Goal: Task Accomplishment & Management: Manage account settings

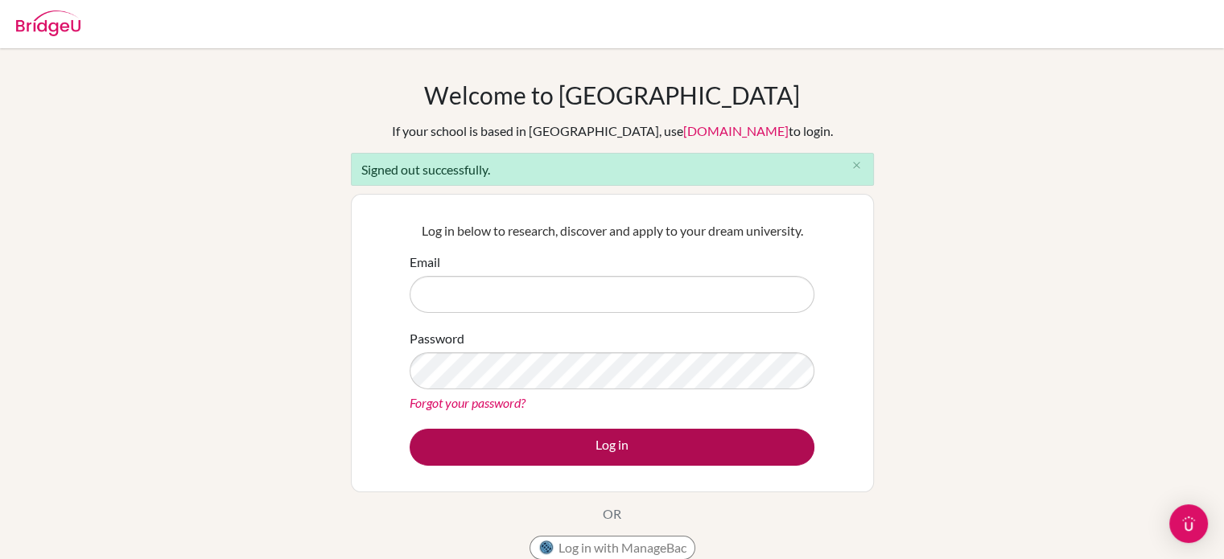
type input "[EMAIL_ADDRESS][DOMAIN_NAME]"
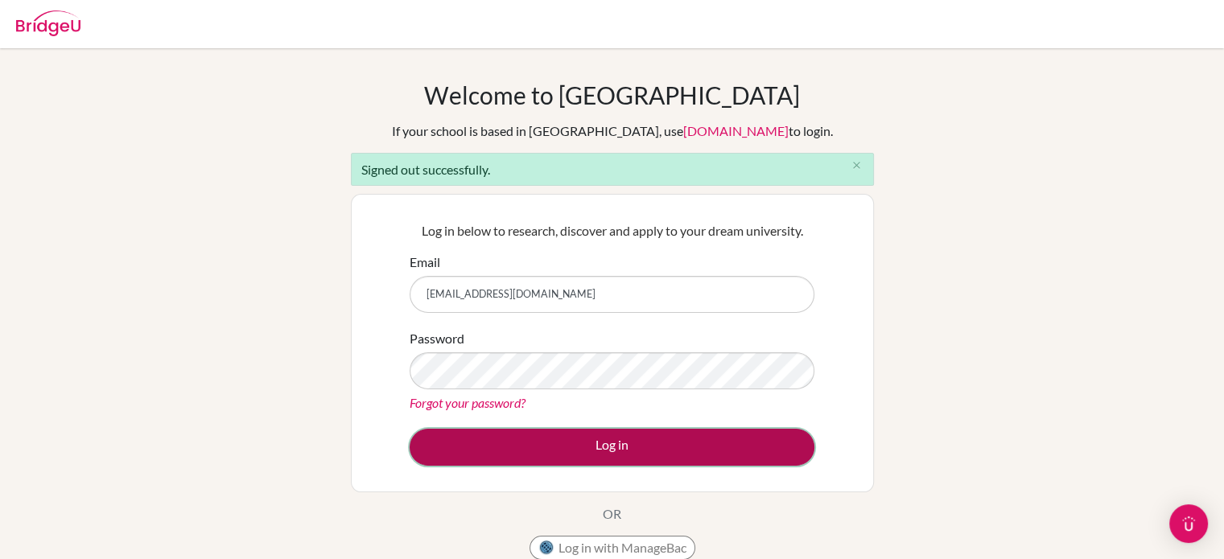
click at [651, 445] on button "Log in" at bounding box center [612, 447] width 405 height 37
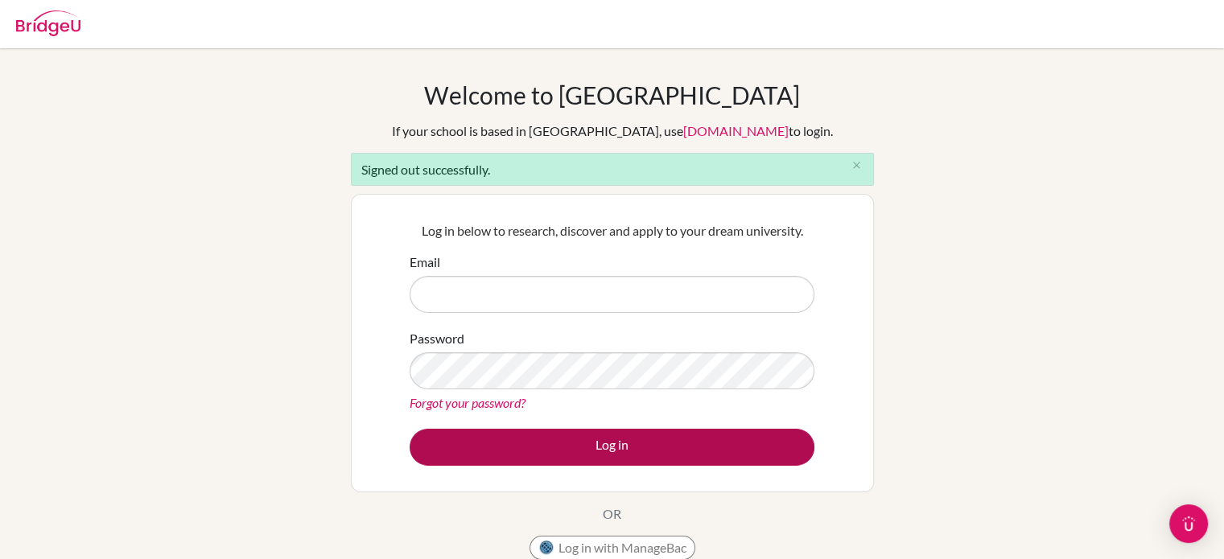
type input "pdobson@dalat.org"
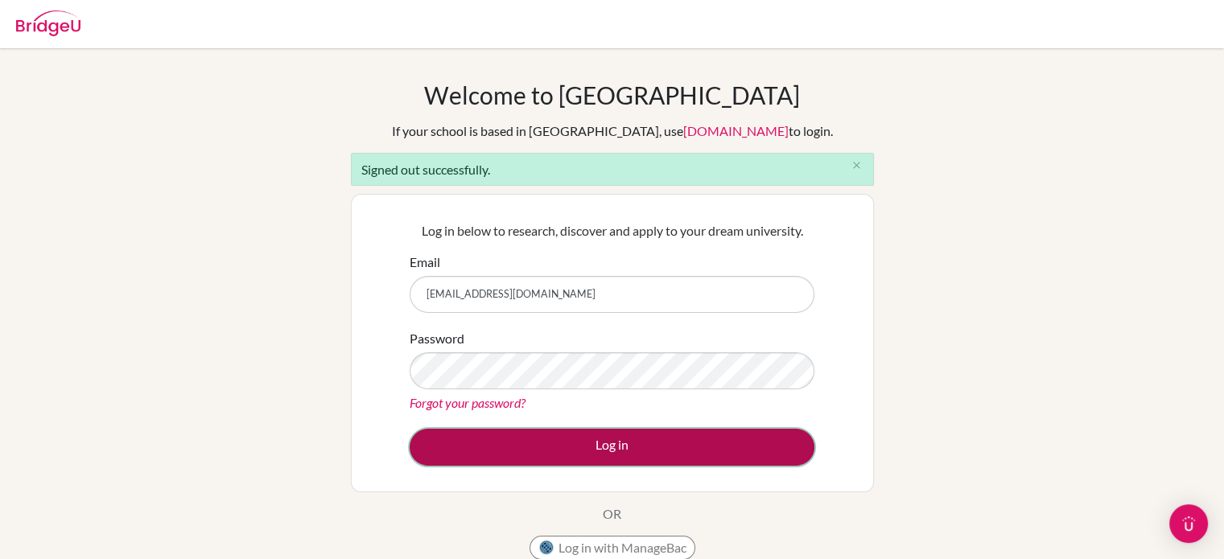
click at [547, 456] on button "Log in" at bounding box center [612, 447] width 405 height 37
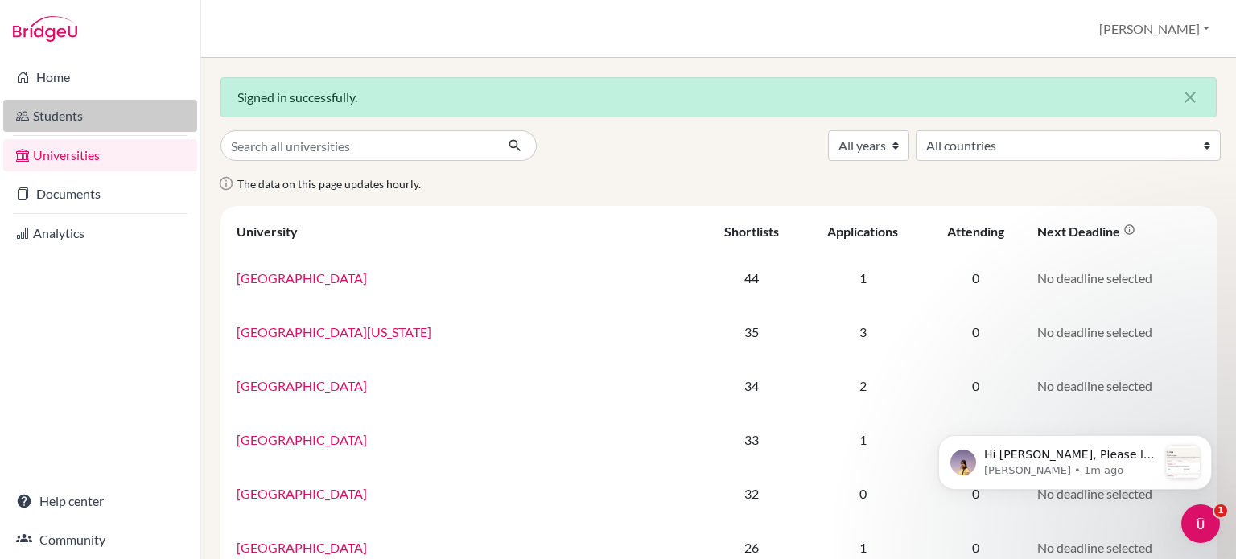
click at [43, 129] on link "Students" at bounding box center [100, 116] width 194 height 32
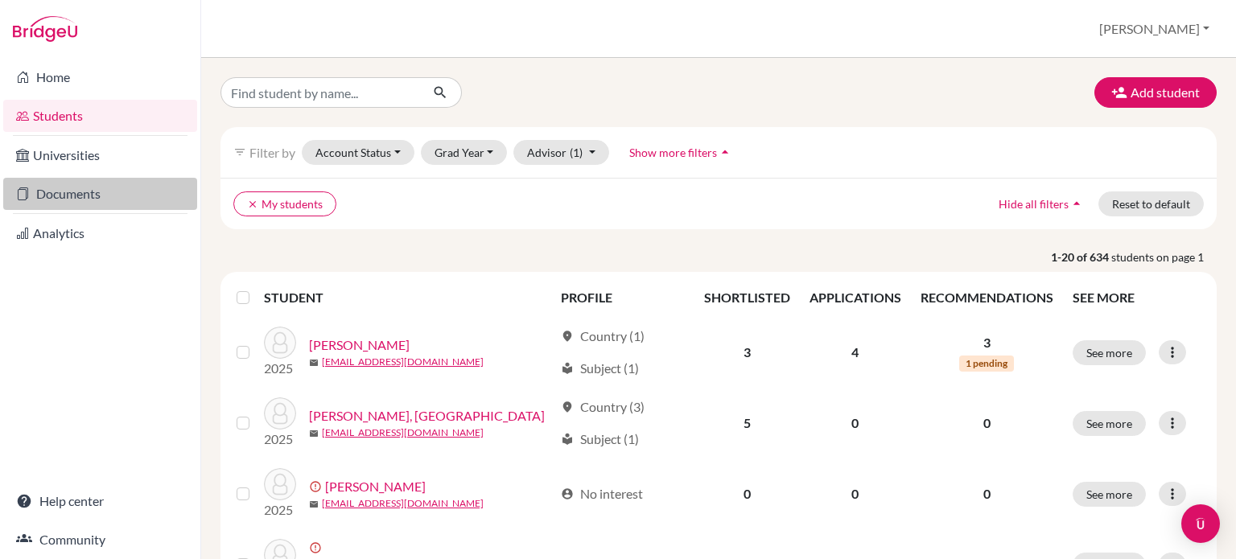
click at [101, 190] on link "Documents" at bounding box center [100, 194] width 194 height 32
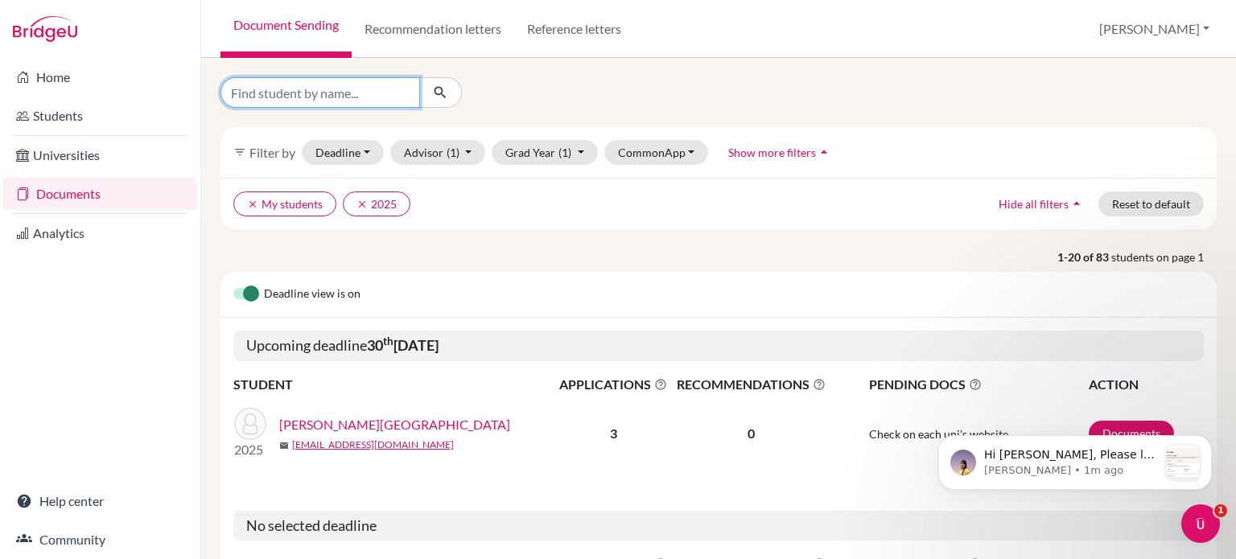
click at [326, 91] on input "Find student by name..." at bounding box center [321, 92] width 200 height 31
type input "lim,"
click button "submit" at bounding box center [440, 92] width 43 height 31
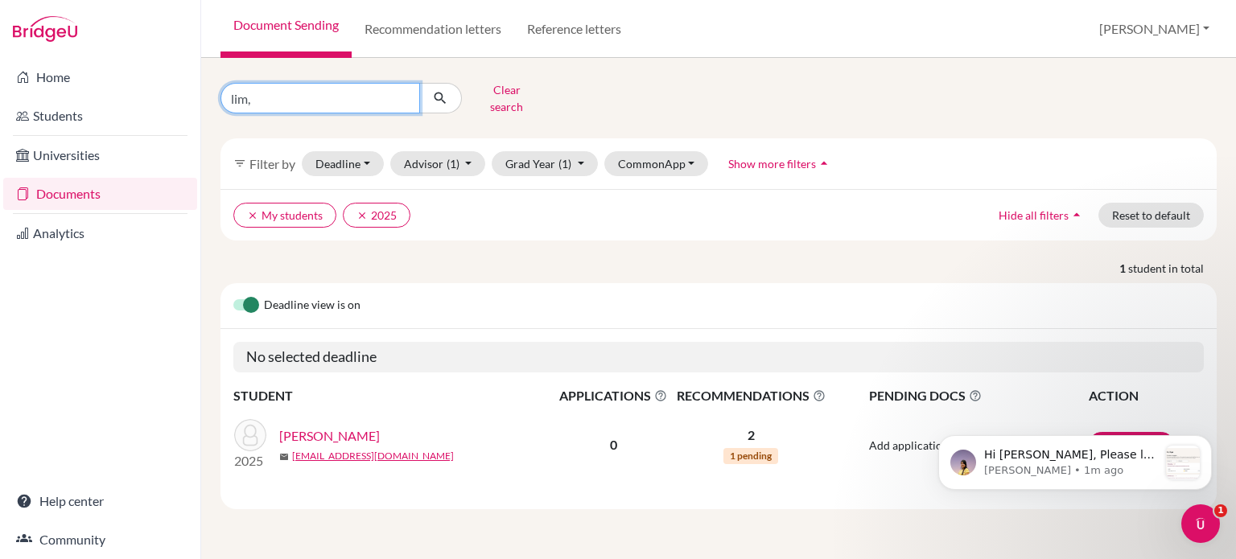
click at [241, 91] on input "lim," at bounding box center [321, 98] width 200 height 31
type input "Amanda"
click button "submit" at bounding box center [440, 98] width 43 height 31
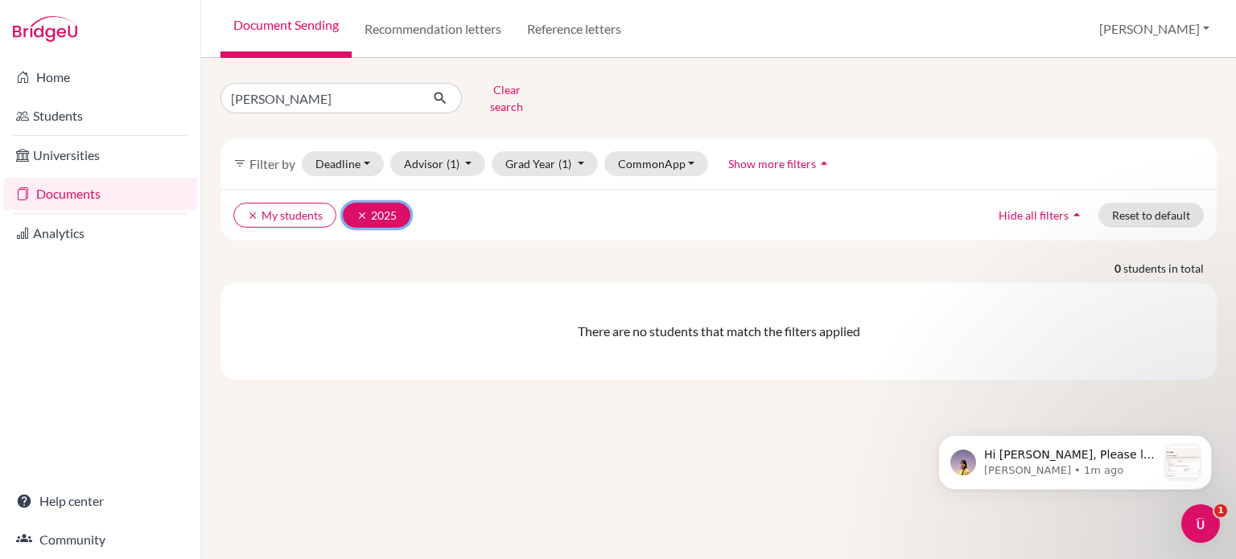
click at [364, 210] on icon "clear" at bounding box center [362, 215] width 11 height 11
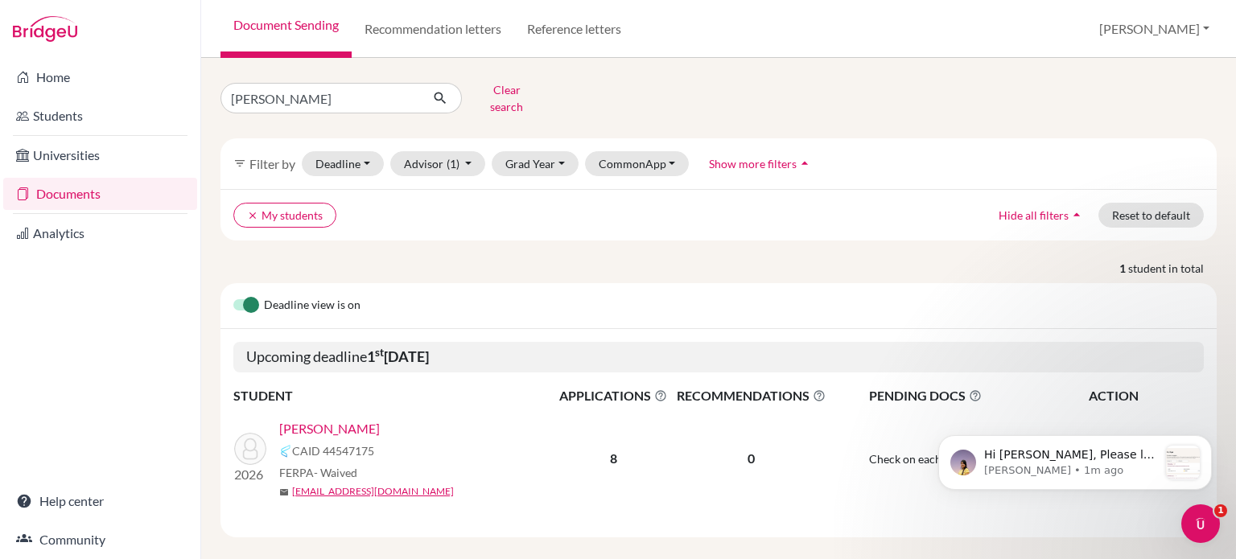
scroll to position [4, 0]
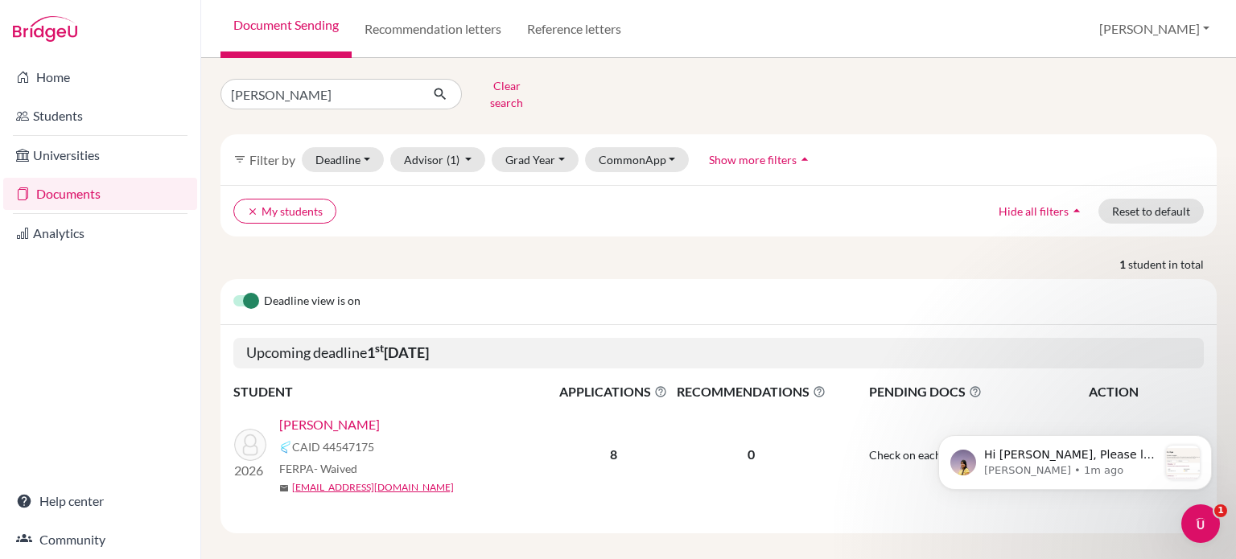
click at [296, 416] on link "Lim, Amanda" at bounding box center [329, 424] width 101 height 19
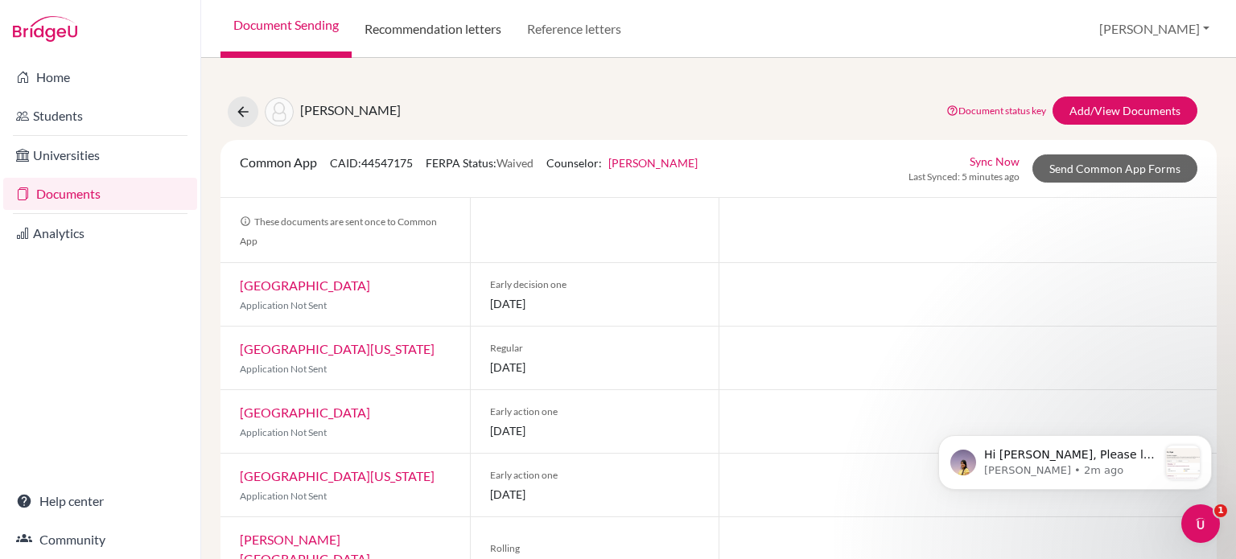
click at [445, 43] on link "Recommendation letters" at bounding box center [433, 29] width 163 height 58
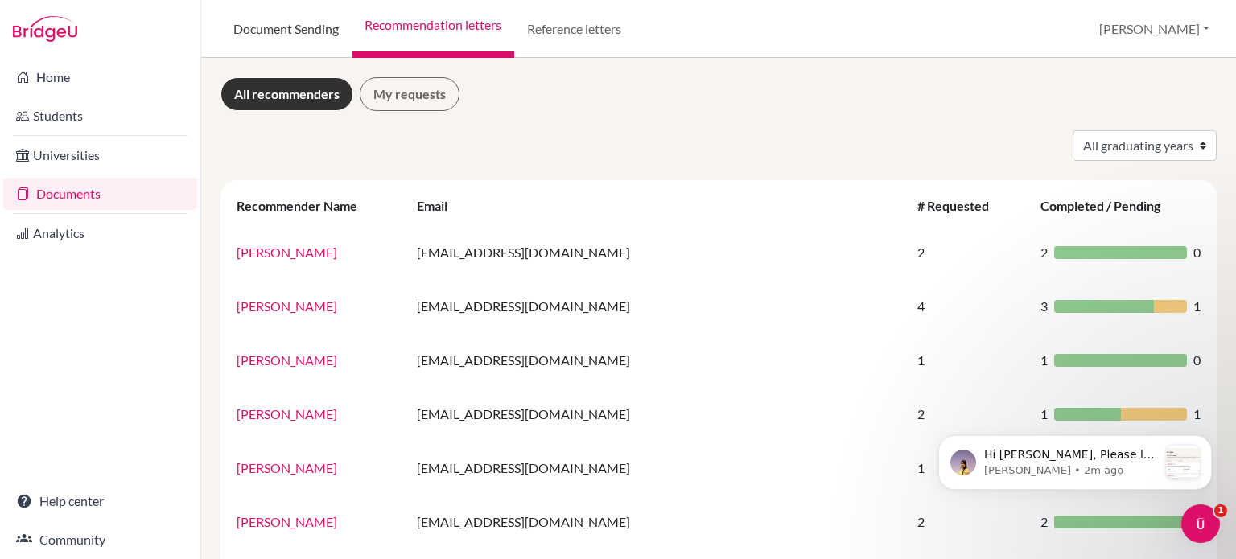
click at [312, 38] on link "Document Sending" at bounding box center [286, 29] width 131 height 58
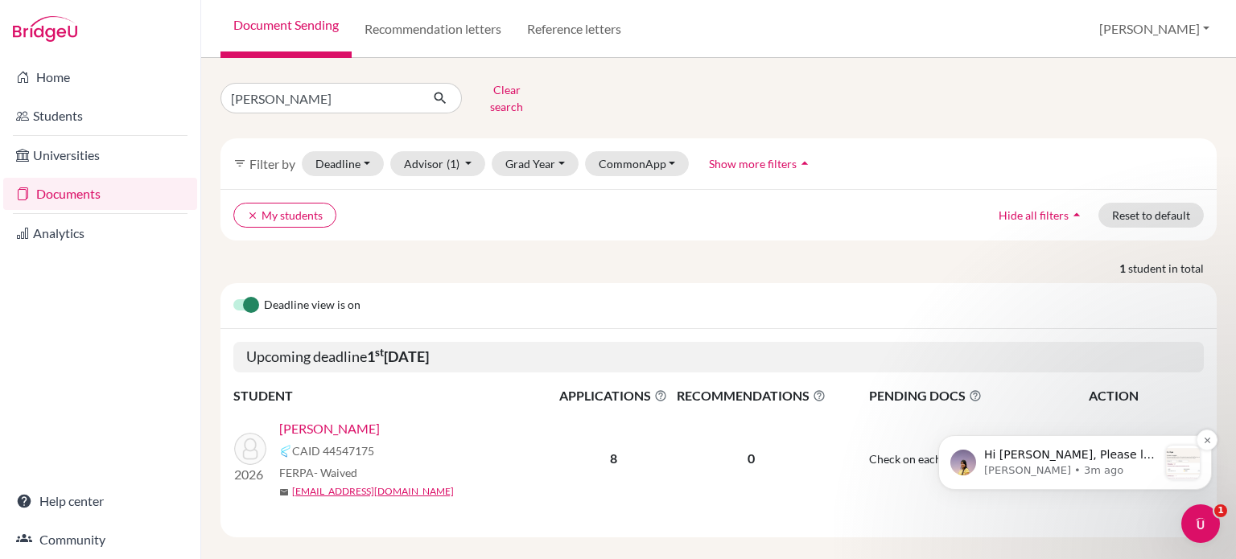
click at [1071, 465] on p "Riya • 3m ago" at bounding box center [1071, 471] width 174 height 14
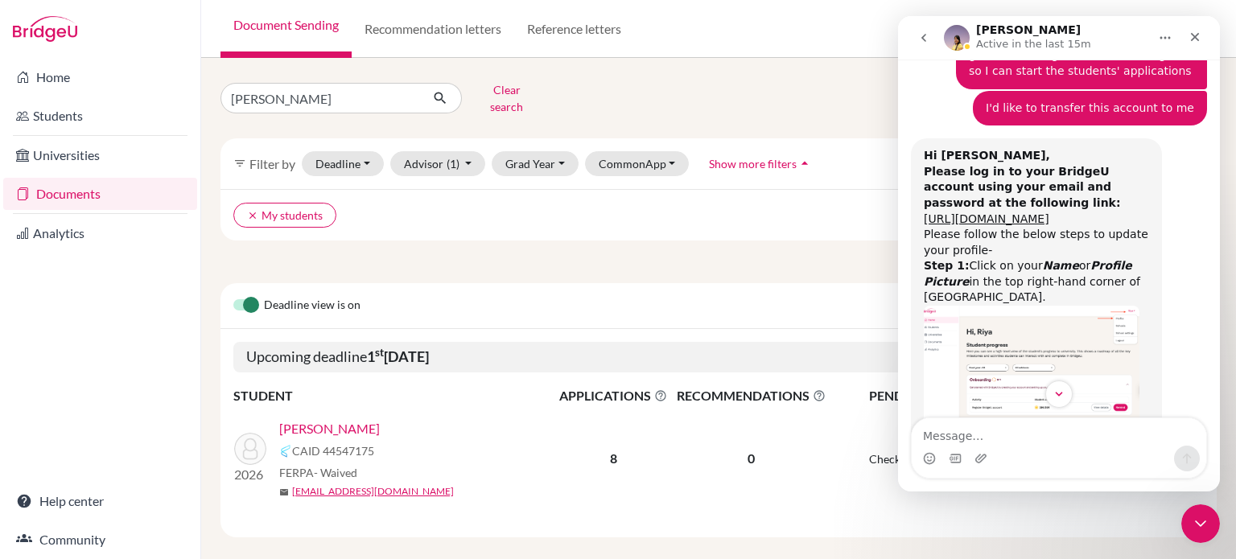
scroll to position [1723, 0]
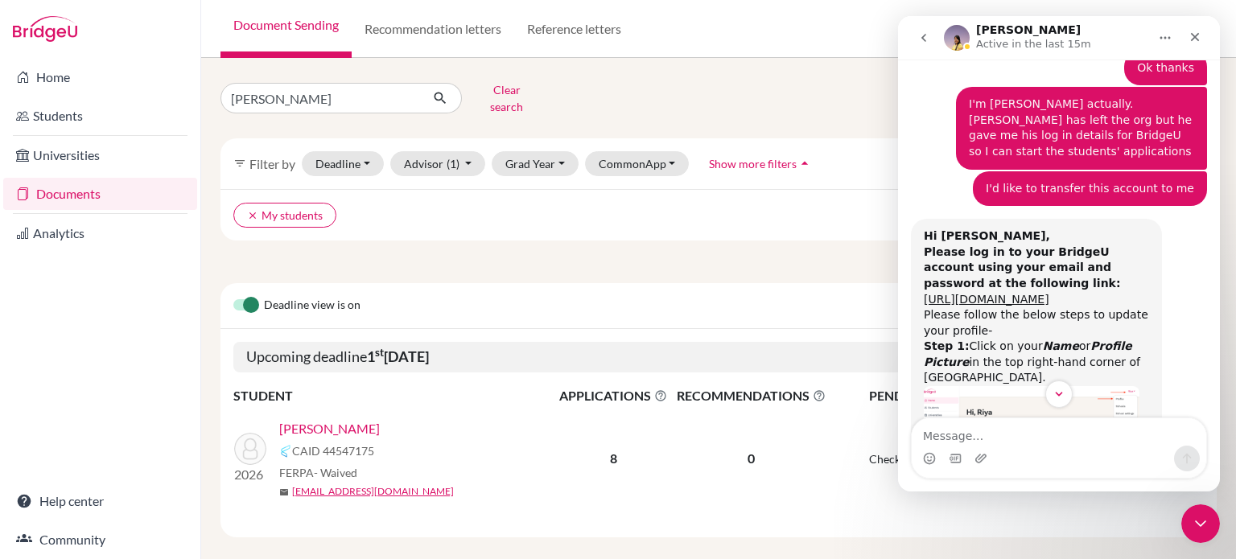
click at [926, 33] on icon "go back" at bounding box center [924, 37] width 13 height 13
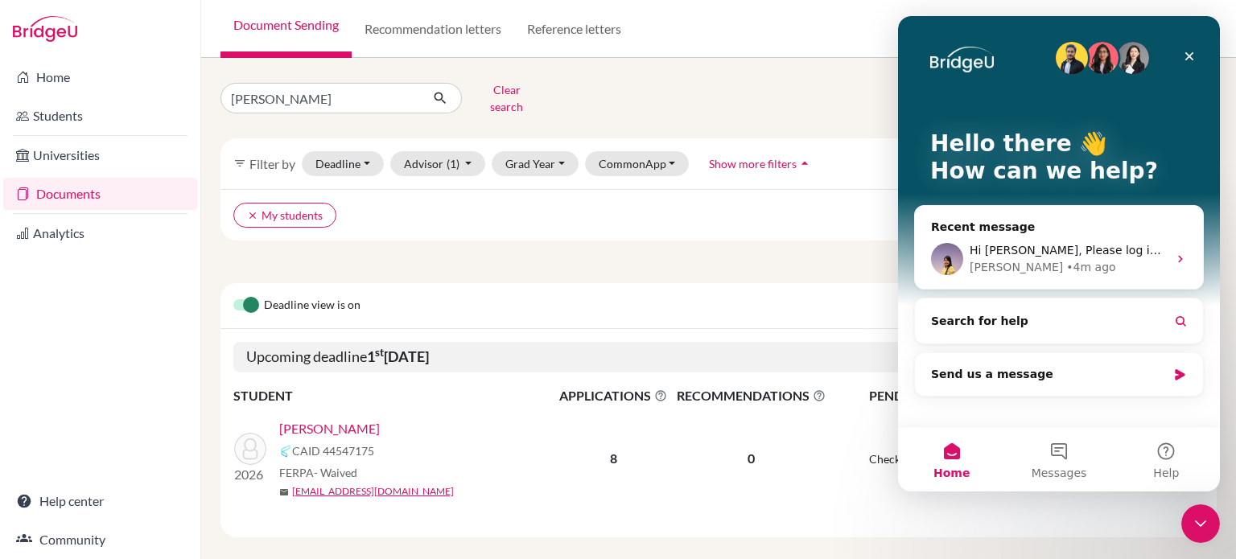
scroll to position [0, 0]
click at [1183, 54] on icon "Close" at bounding box center [1189, 56] width 13 height 13
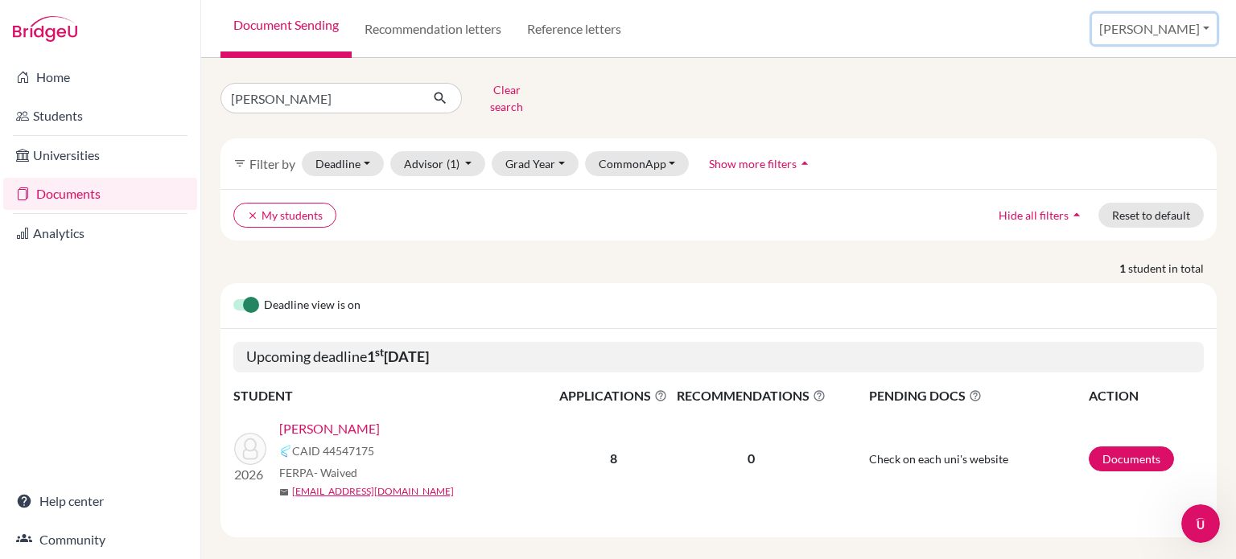
click at [1182, 33] on button "[PERSON_NAME]" at bounding box center [1154, 29] width 125 height 31
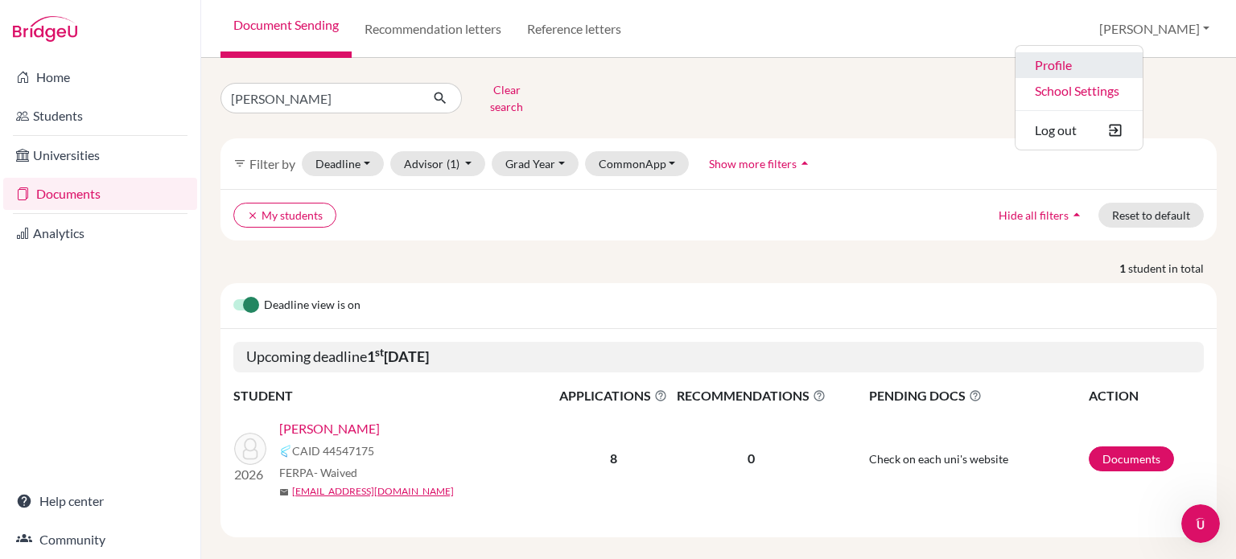
click at [1143, 70] on link "Profile" at bounding box center [1079, 65] width 127 height 26
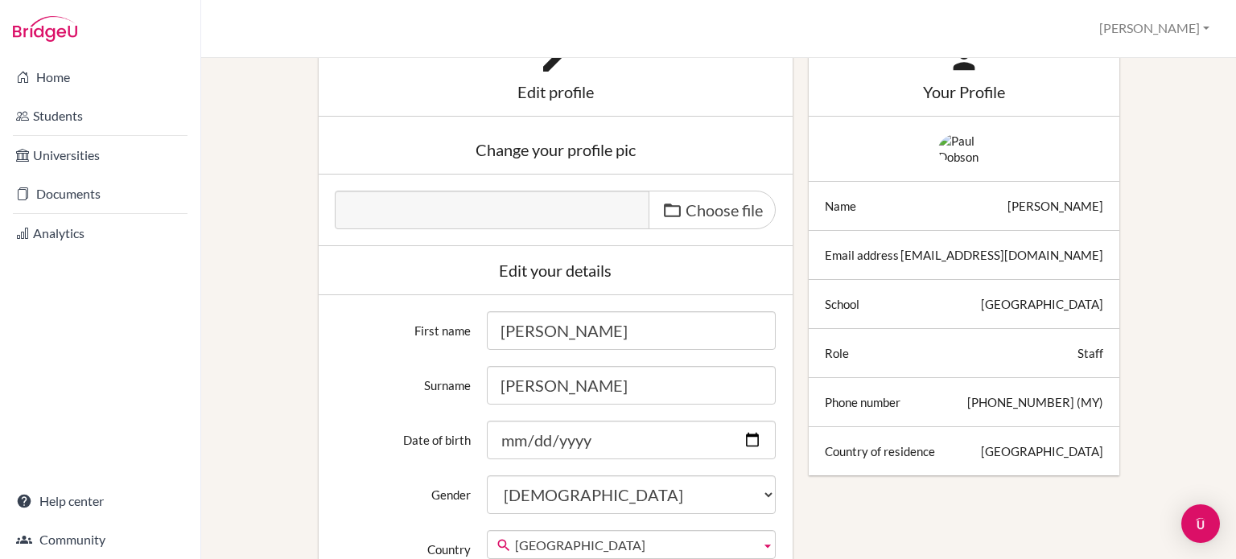
scroll to position [241, 0]
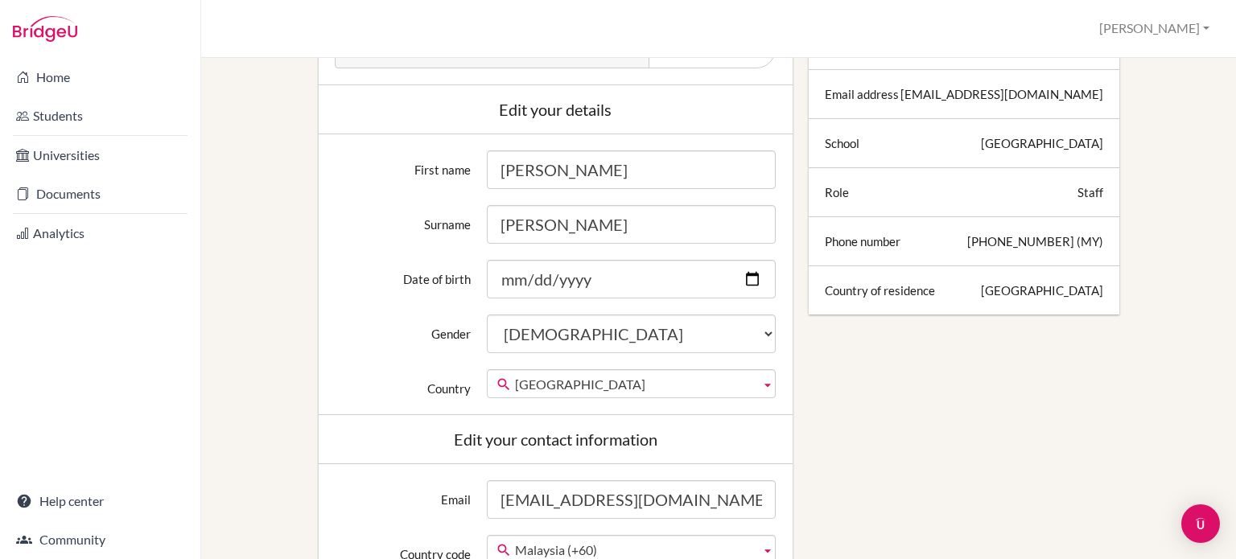
click at [518, 179] on input "[PERSON_NAME]" at bounding box center [631, 170] width 289 height 39
type input "Anne"
type input "Jones"
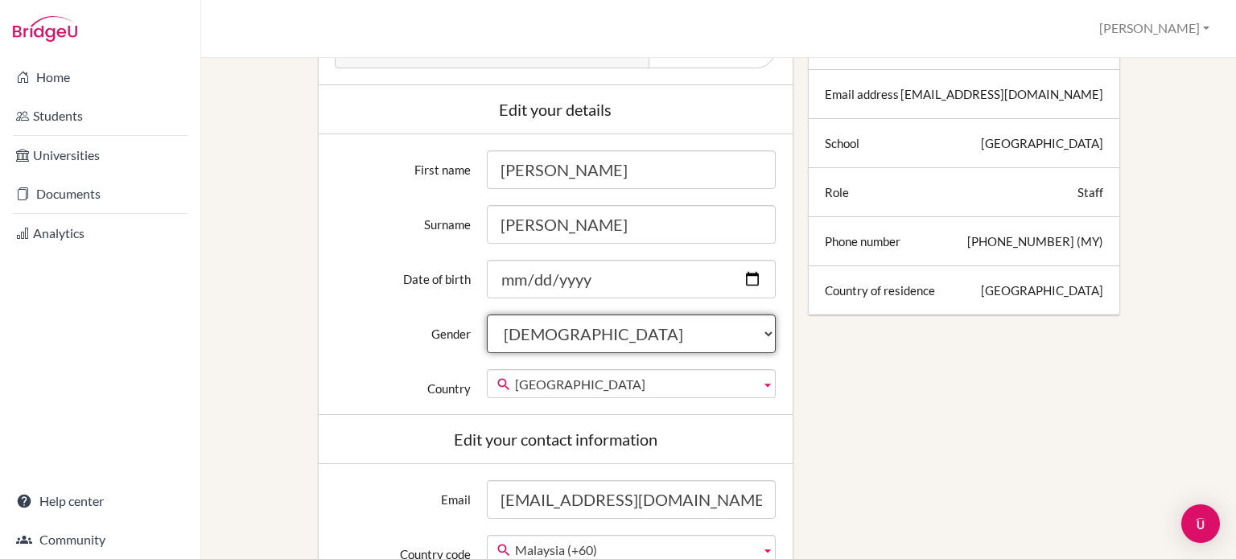
click at [572, 336] on select "Female Male Neither" at bounding box center [631, 334] width 289 height 39
select select "female"
click at [487, 315] on select "Female Male Neither" at bounding box center [631, 334] width 289 height 39
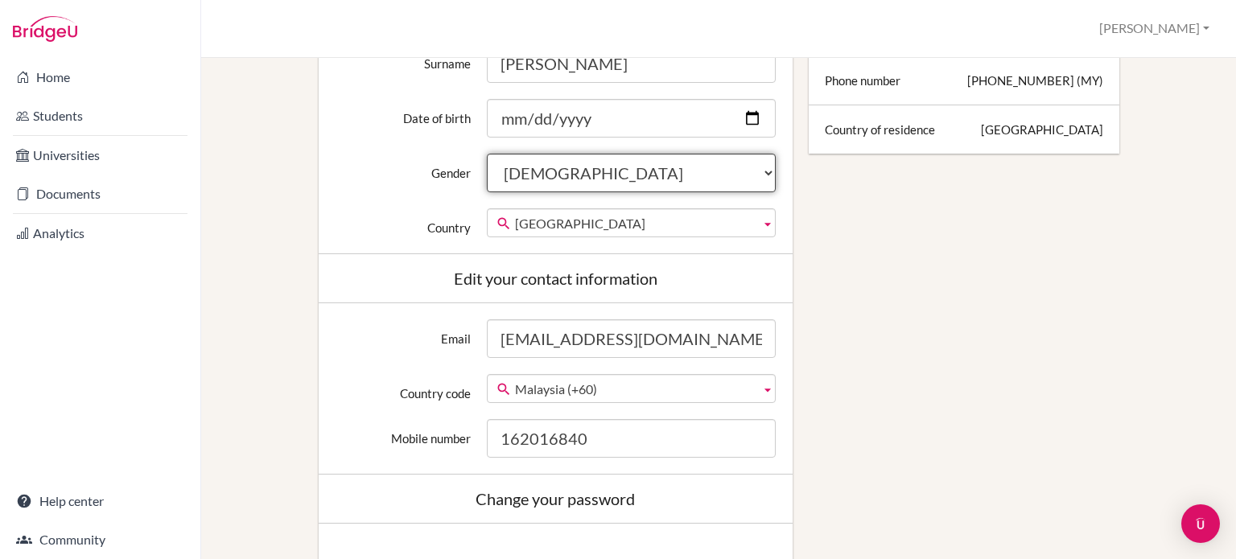
scroll to position [483, 0]
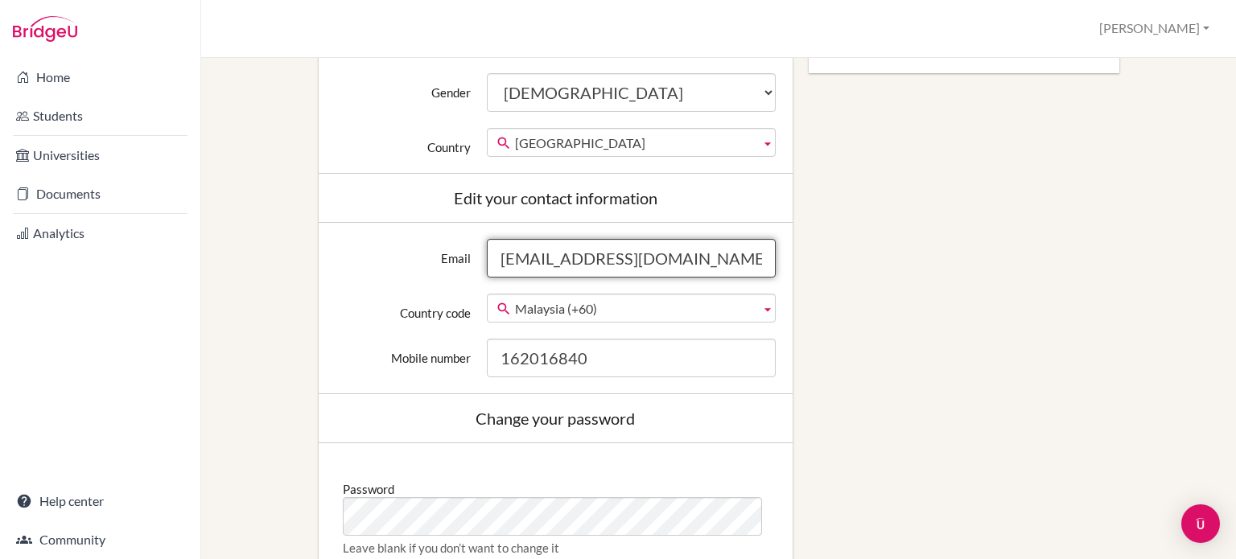
drag, startPoint x: 552, startPoint y: 265, endPoint x: 474, endPoint y: 266, distance: 78.1
click at [474, 266] on div "Email pdobson@dalat.org" at bounding box center [556, 258] width 458 height 39
type input "[EMAIL_ADDRESS][DOMAIN_NAME]"
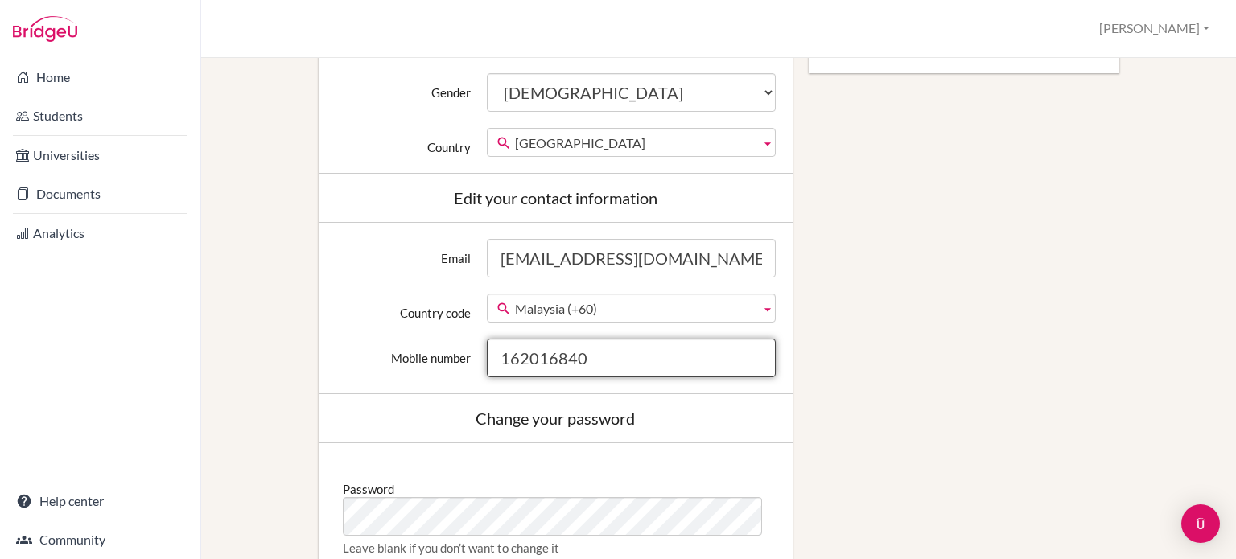
drag, startPoint x: 596, startPoint y: 358, endPoint x: 428, endPoint y: 360, distance: 167.4
click at [428, 359] on div "Mobile number 162016840" at bounding box center [556, 358] width 458 height 39
type input "1118660690"
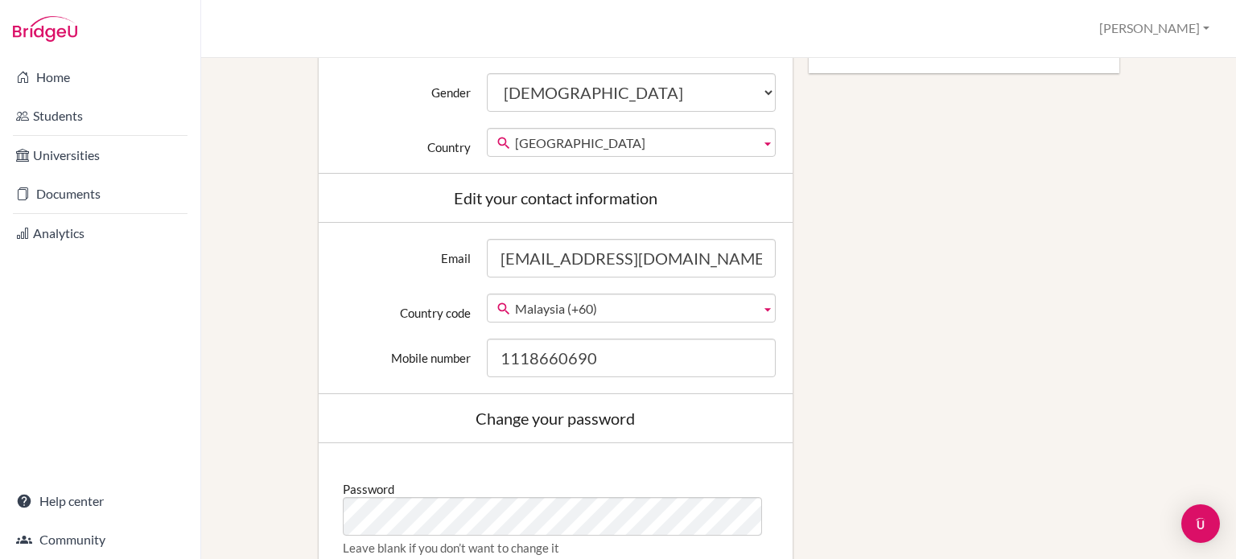
click at [825, 324] on div "Edit profile Change your profile pic Choose file Edit your details First name A…" at bounding box center [719, 255] width 980 height 1260
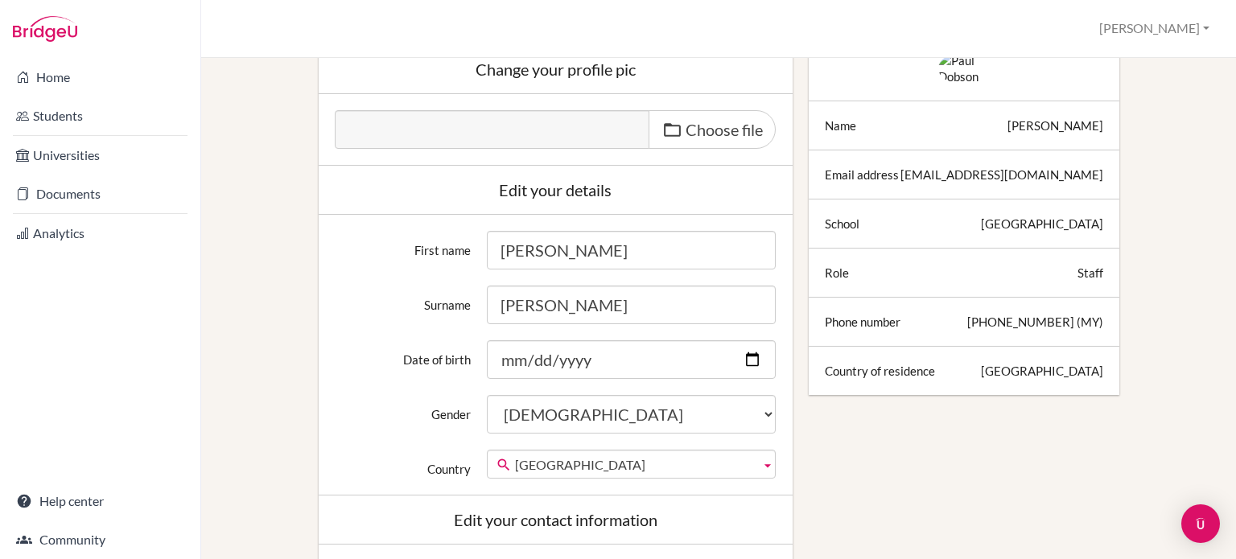
scroll to position [0, 0]
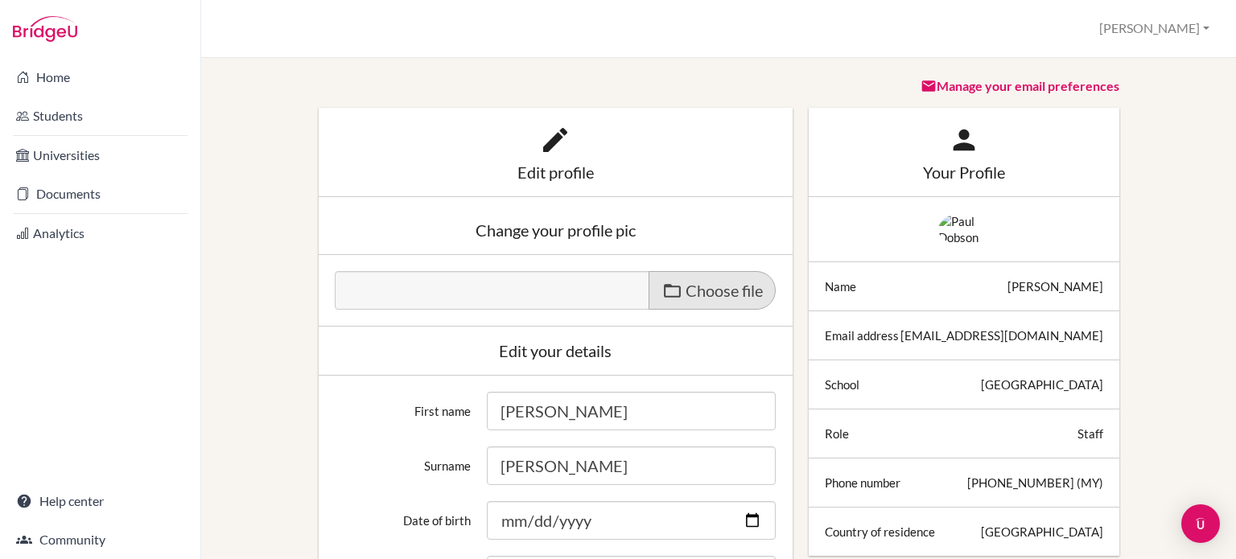
click at [705, 299] on label "Choose file" at bounding box center [712, 290] width 127 height 39
click at [581, 290] on input "Choose file" at bounding box center [458, 280] width 246 height 19
type input "C:\fakepath\25-26-ajones.png"
type input "25-26-ajones.png"
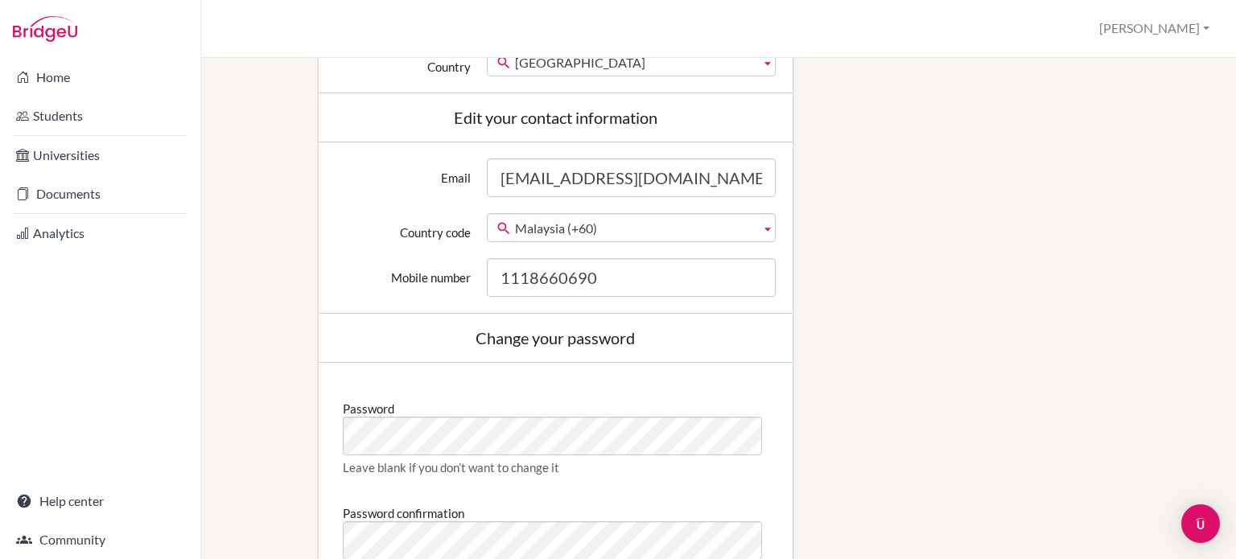
scroll to position [885, 0]
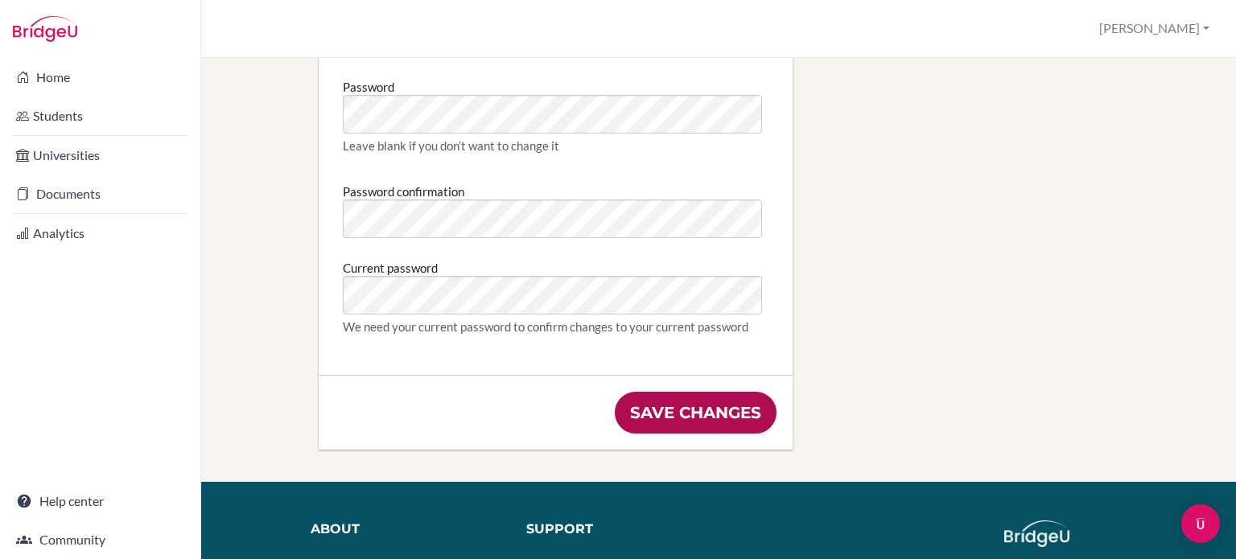
click at [734, 411] on input "Save changes" at bounding box center [696, 413] width 162 height 42
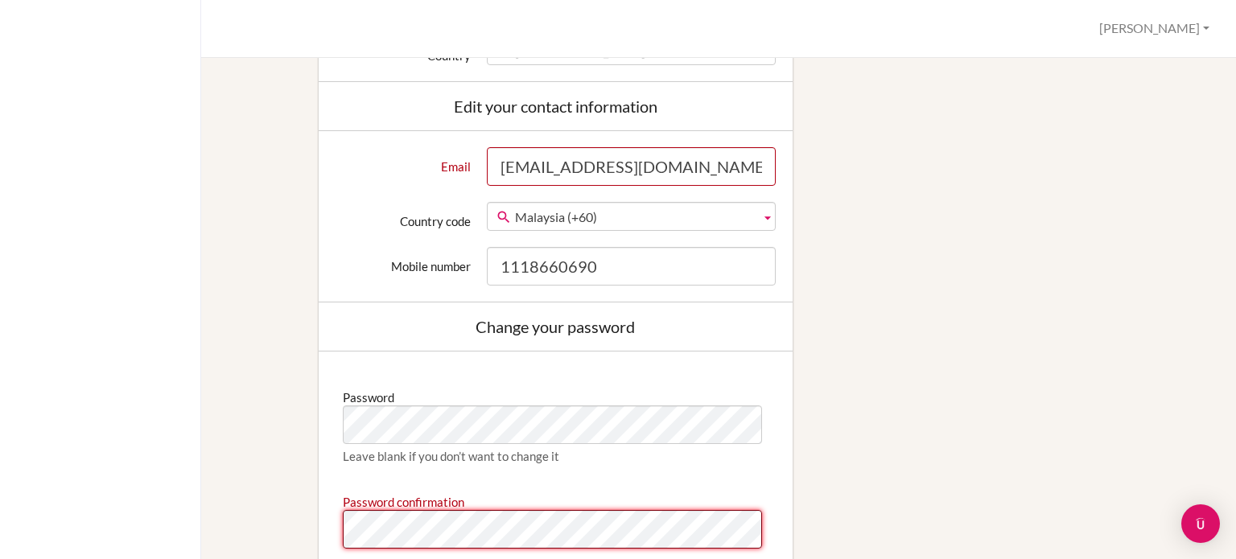
scroll to position [976, 0]
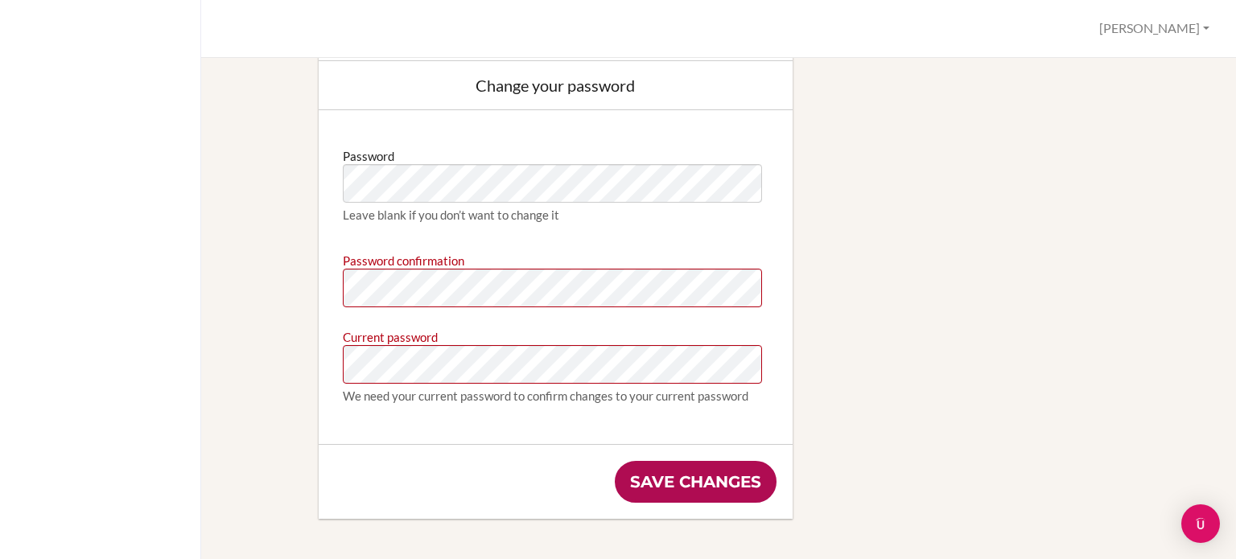
click at [658, 464] on input "Save changes" at bounding box center [696, 482] width 162 height 42
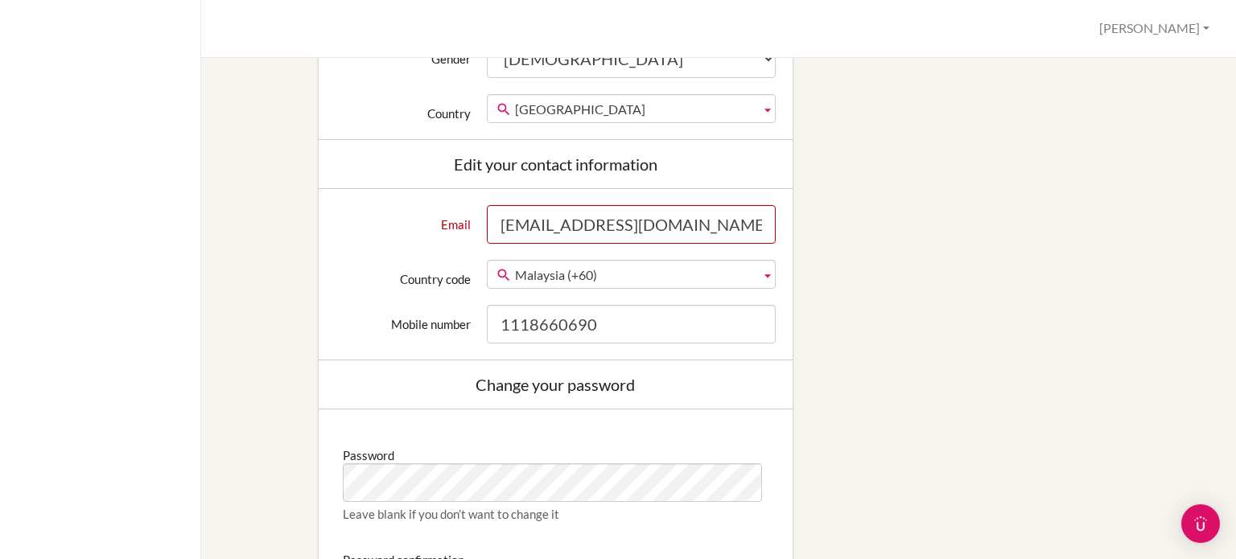
scroll to position [966, 0]
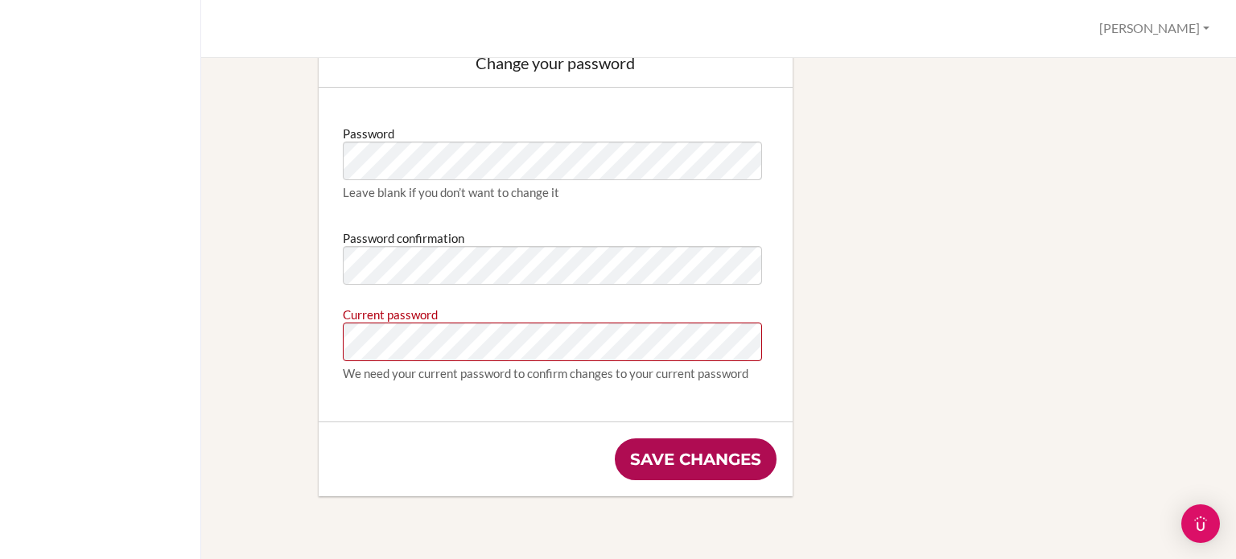
click at [715, 457] on input "Save changes" at bounding box center [696, 460] width 162 height 42
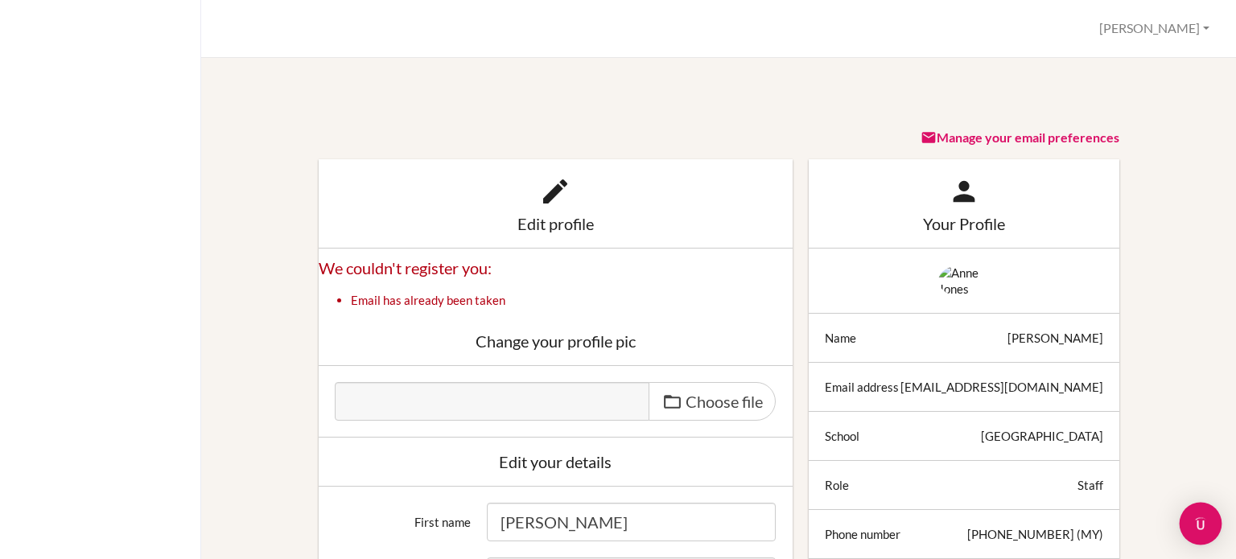
click at [1199, 524] on img "Open Intercom Messenger" at bounding box center [1201, 524] width 21 height 21
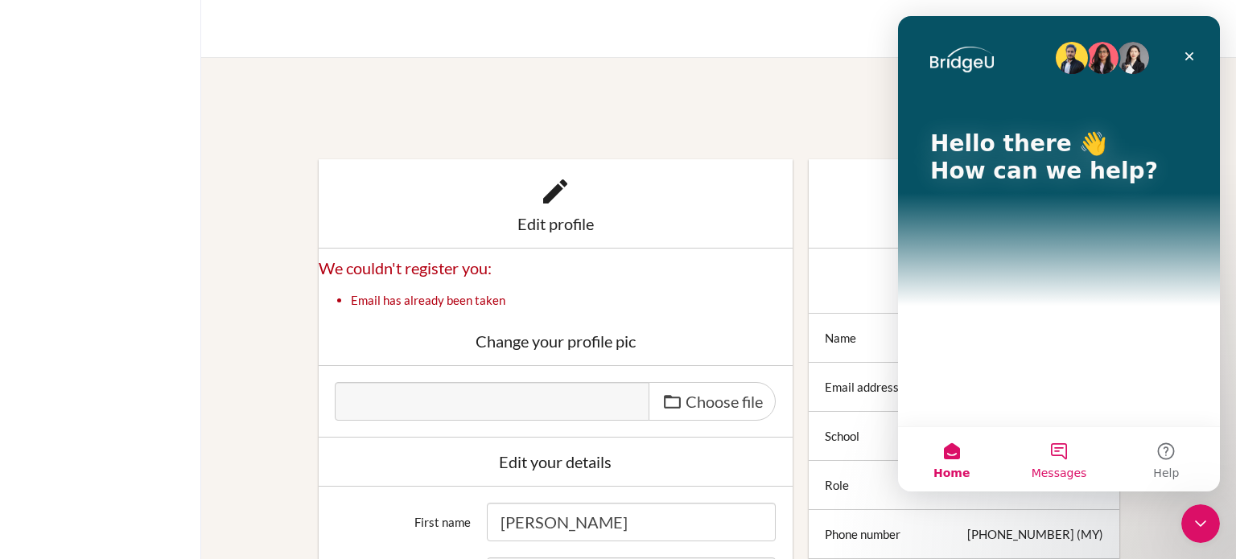
click at [1060, 456] on button "Messages" at bounding box center [1058, 459] width 107 height 64
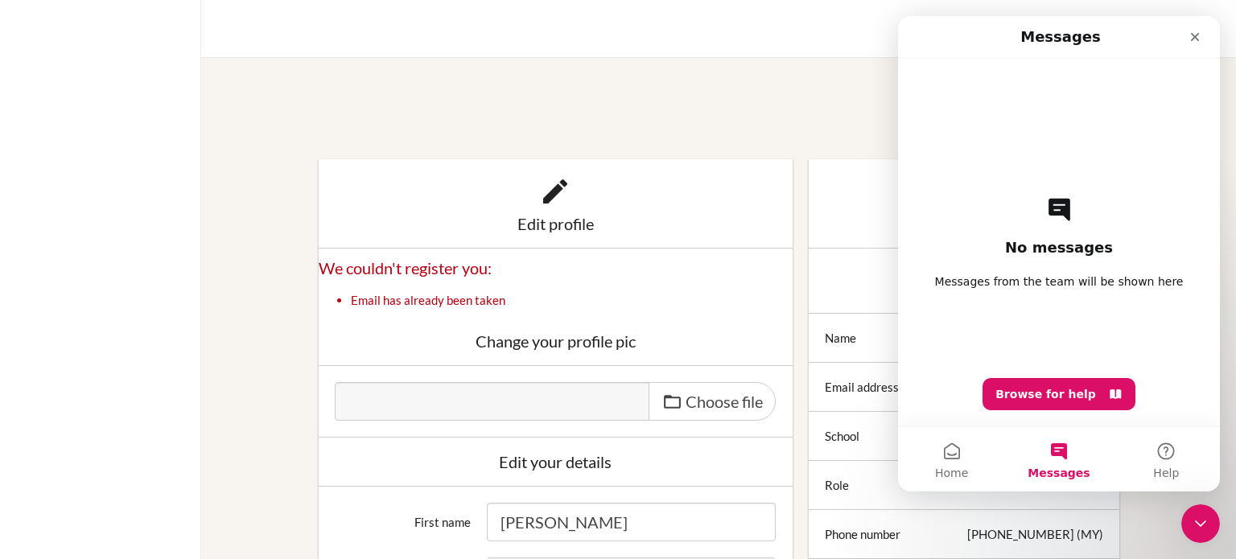
click at [1065, 303] on div "No messages Messages from the team will be shown here Browse for help" at bounding box center [1059, 243] width 266 height 368
click at [955, 464] on button "Home" at bounding box center [951, 459] width 107 height 64
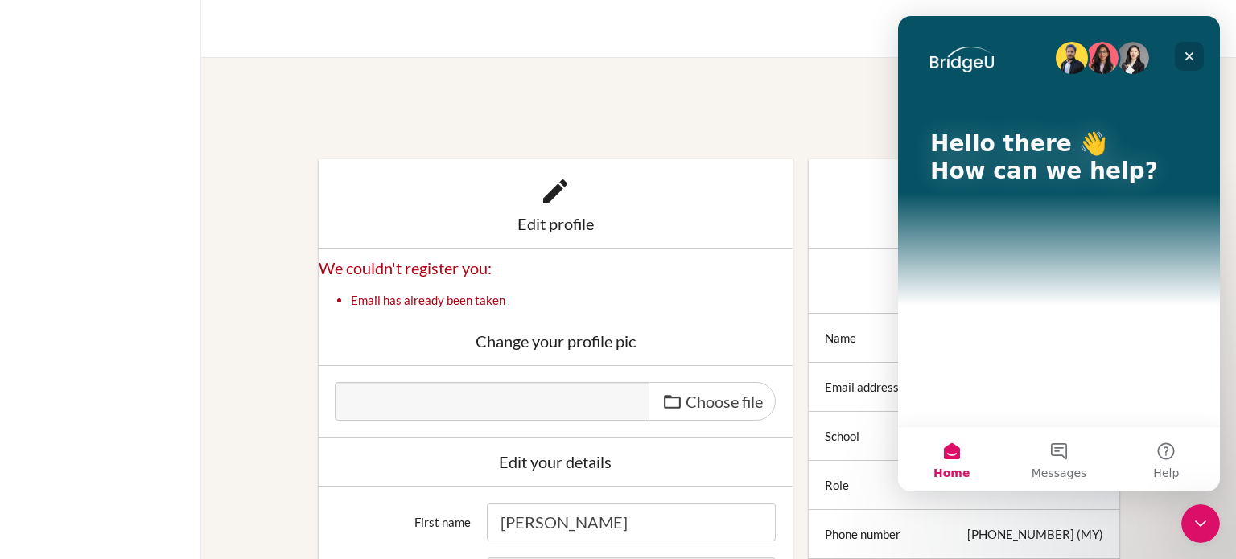
click at [1184, 57] on icon "Close" at bounding box center [1189, 56] width 13 height 13
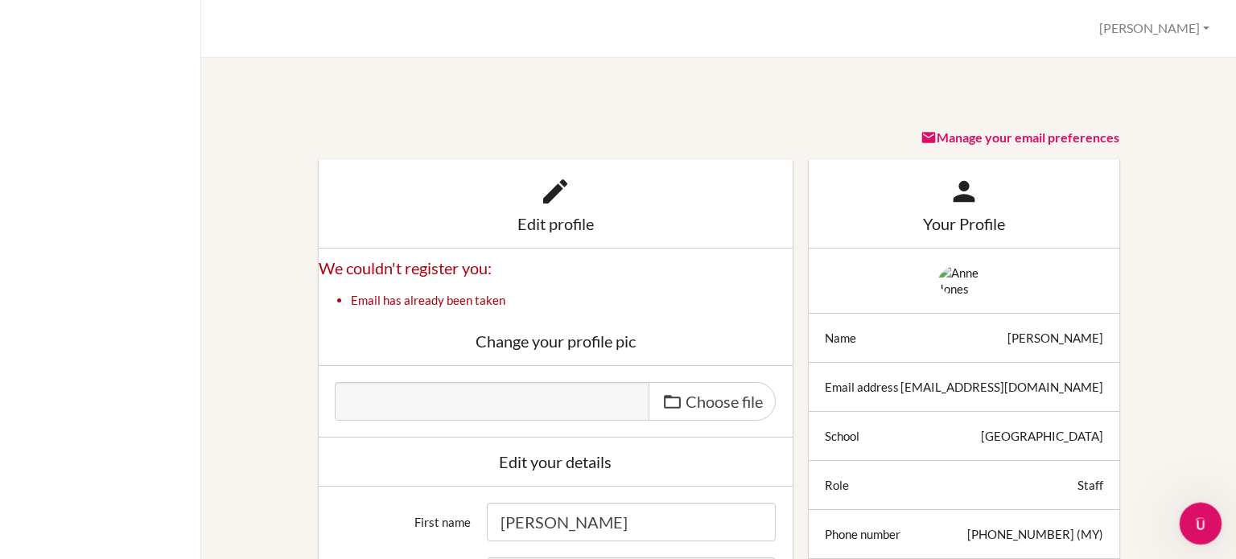
click at [1195, 518] on icon "Open Intercom Messenger" at bounding box center [1199, 522] width 27 height 27
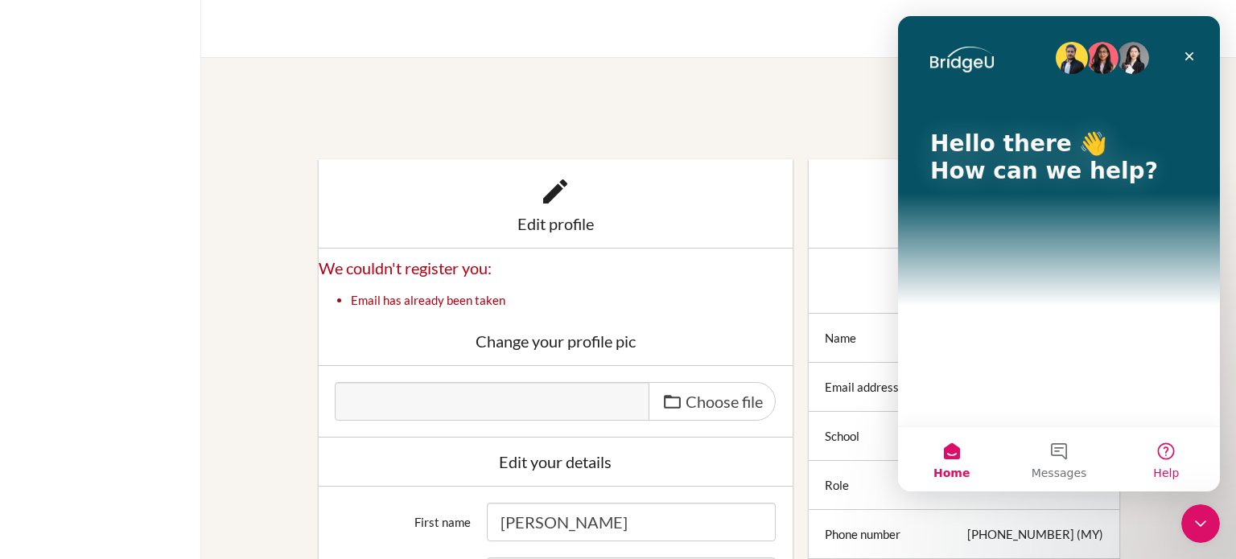
click at [1162, 448] on button "Help" at bounding box center [1166, 459] width 107 height 64
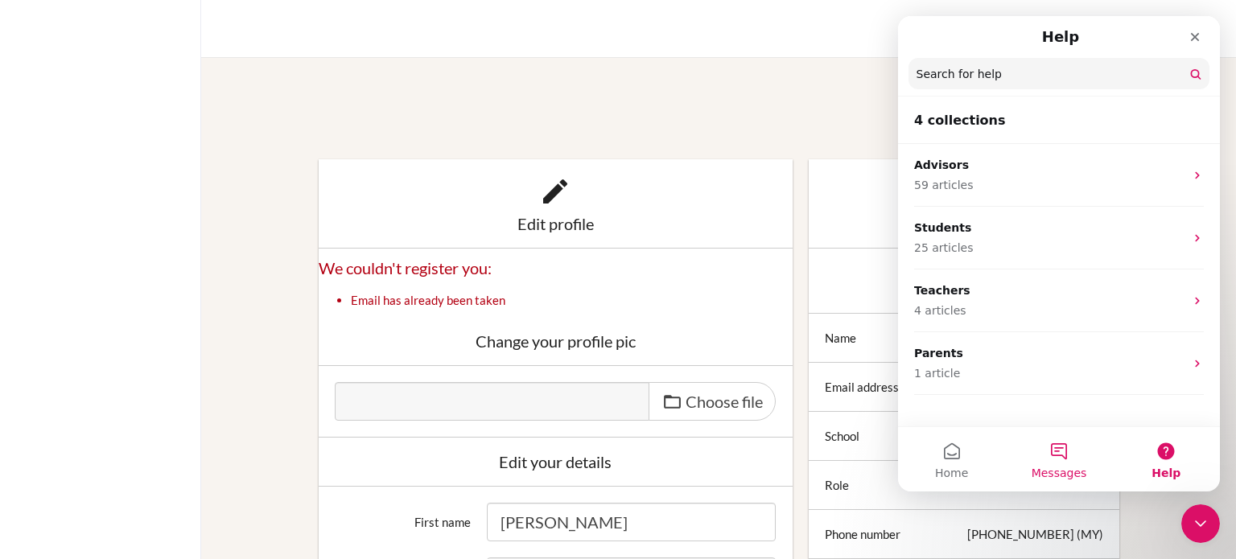
click at [1043, 463] on button "Messages" at bounding box center [1058, 459] width 107 height 64
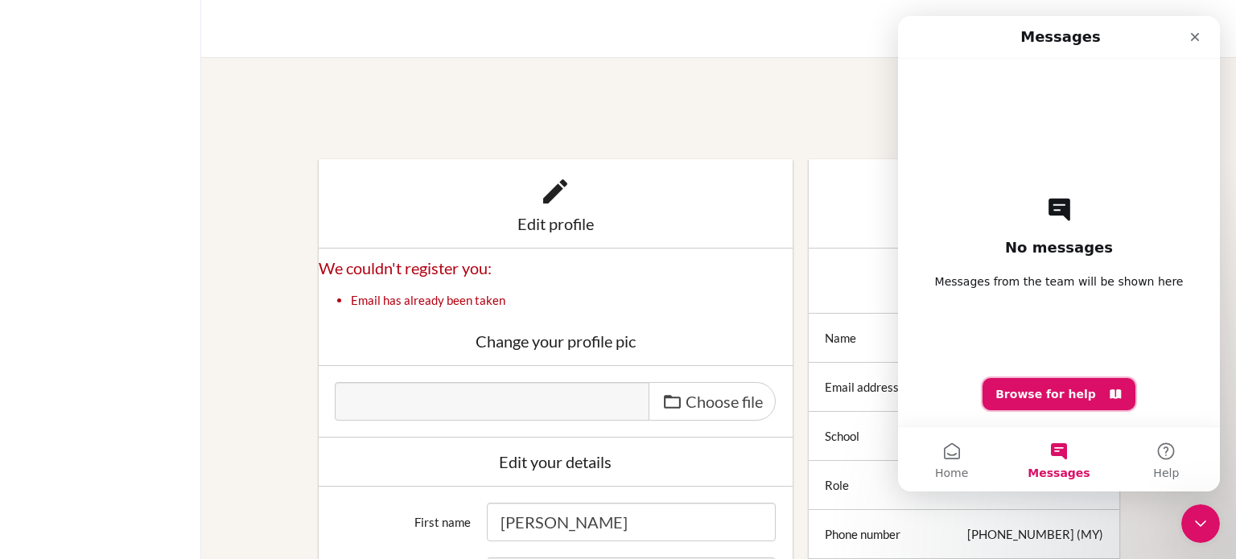
click at [1050, 386] on button "Browse for help" at bounding box center [1059, 394] width 153 height 32
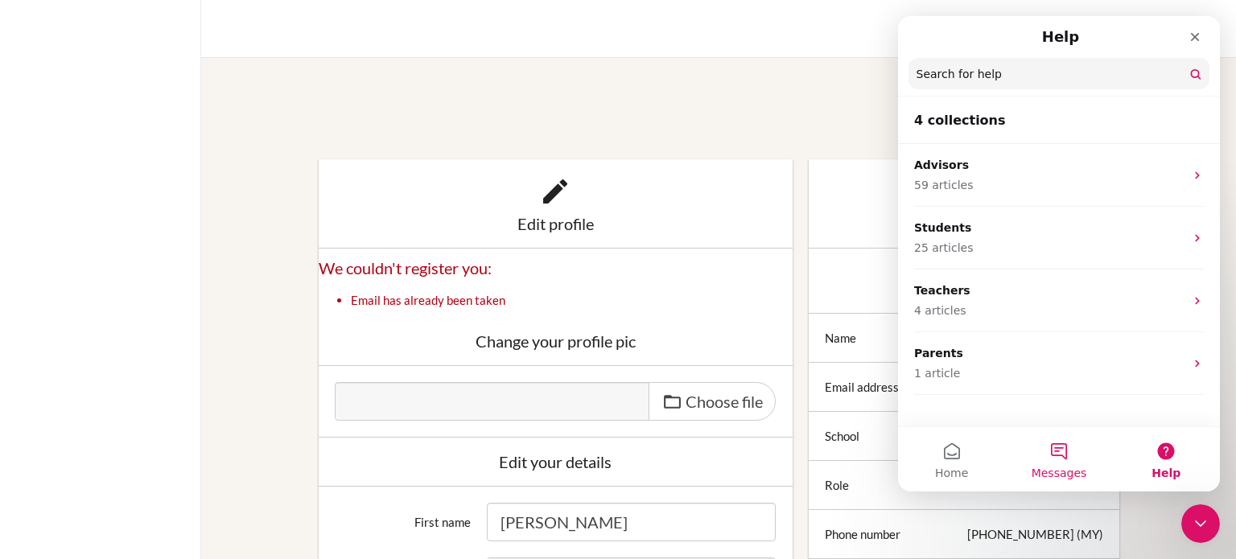
click at [1068, 452] on button "Messages" at bounding box center [1058, 459] width 107 height 64
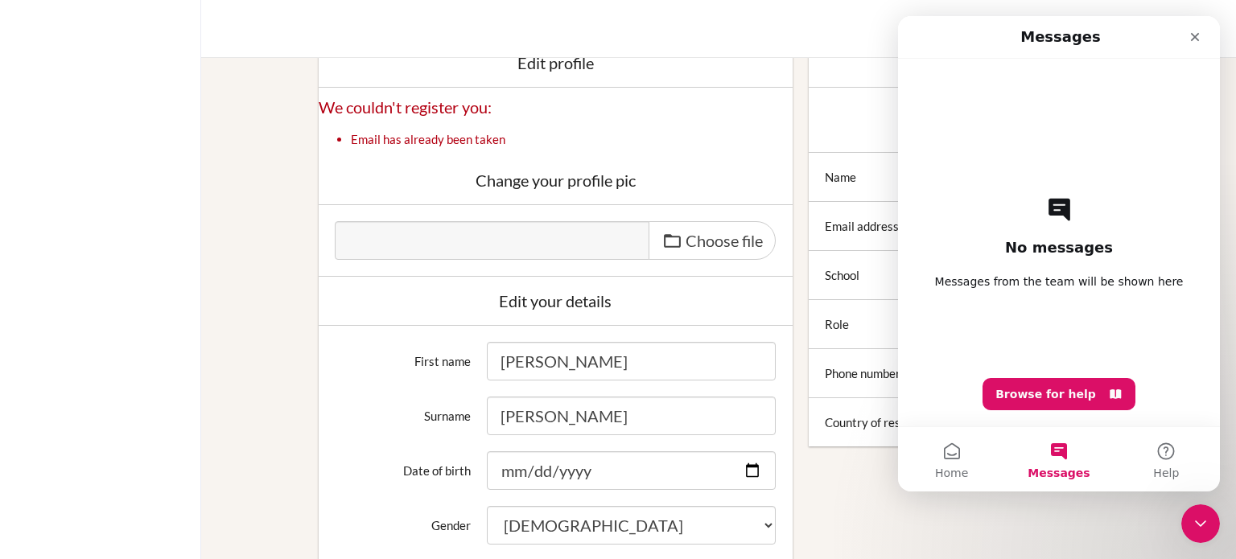
scroll to position [322, 0]
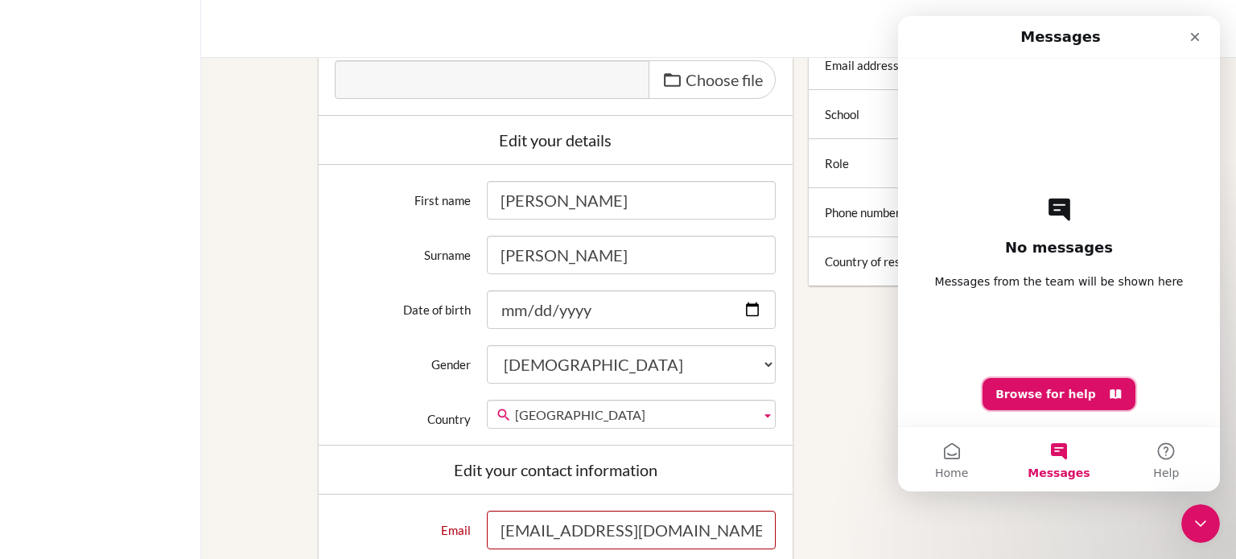
click at [1059, 405] on button "Browse for help" at bounding box center [1059, 394] width 153 height 32
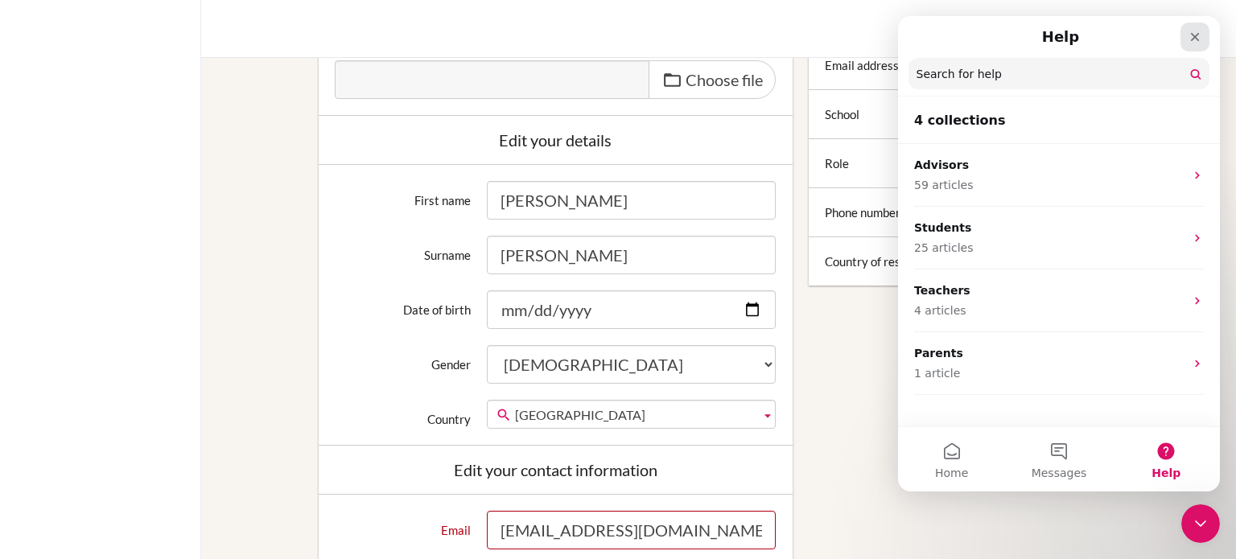
click at [1195, 45] on div "Close" at bounding box center [1195, 37] width 29 height 29
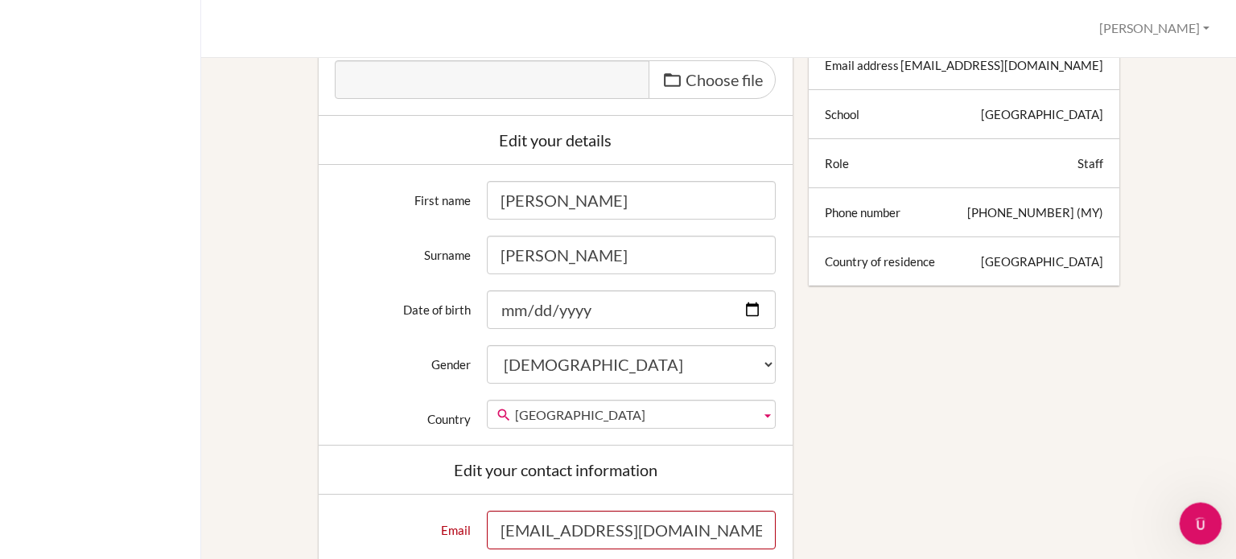
click at [1207, 510] on div "Open Intercom Messenger" at bounding box center [1198, 521] width 53 height 53
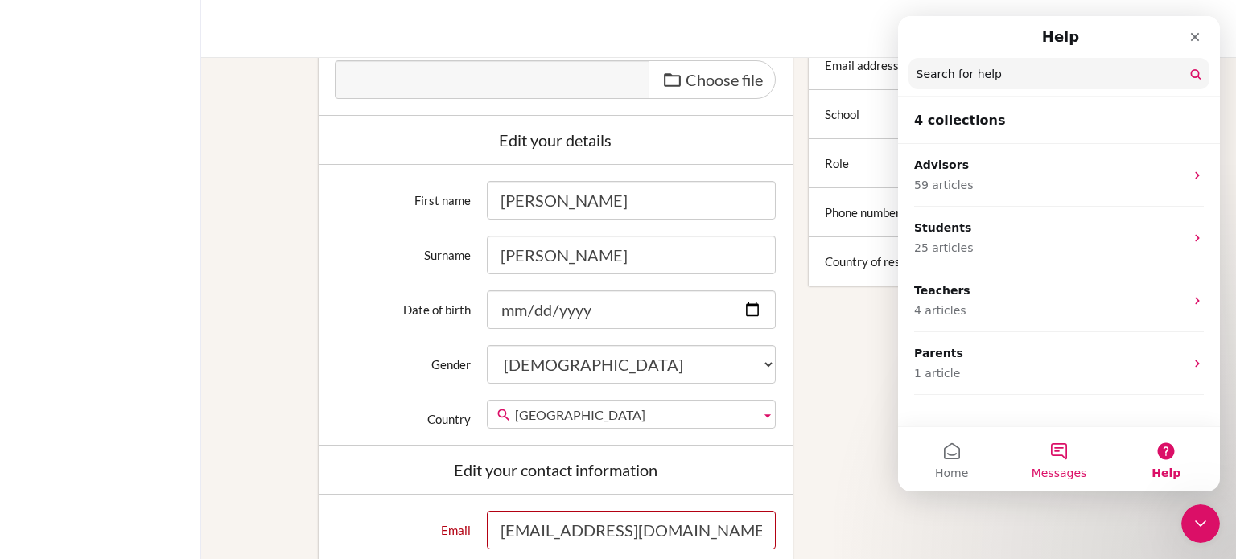
click at [1069, 469] on span "Messages" at bounding box center [1060, 473] width 56 height 11
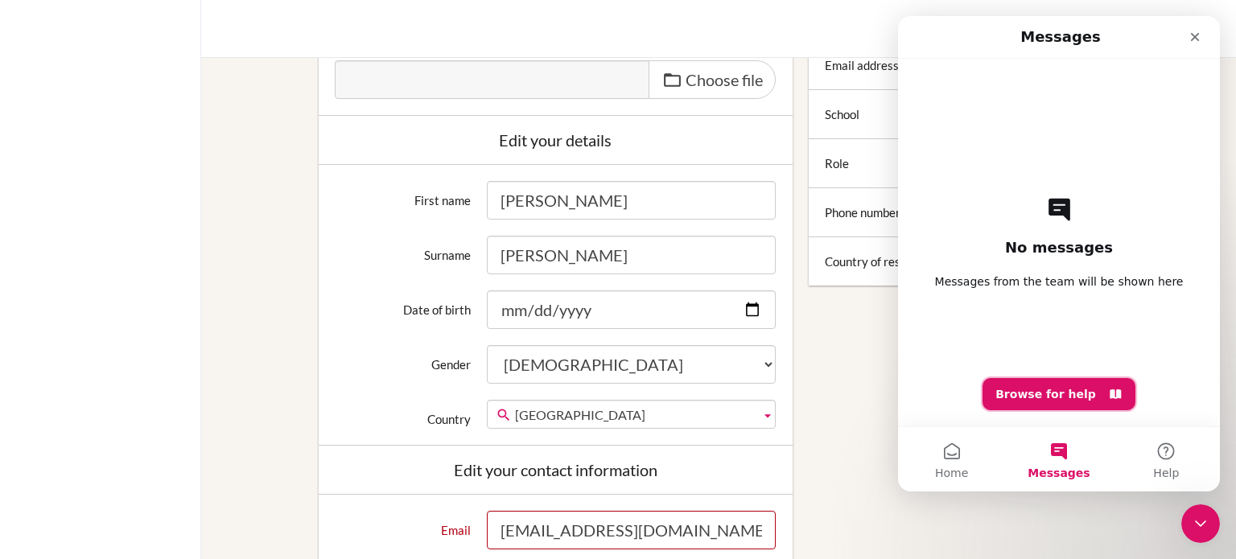
click at [1078, 396] on button "Browse for help" at bounding box center [1059, 394] width 153 height 32
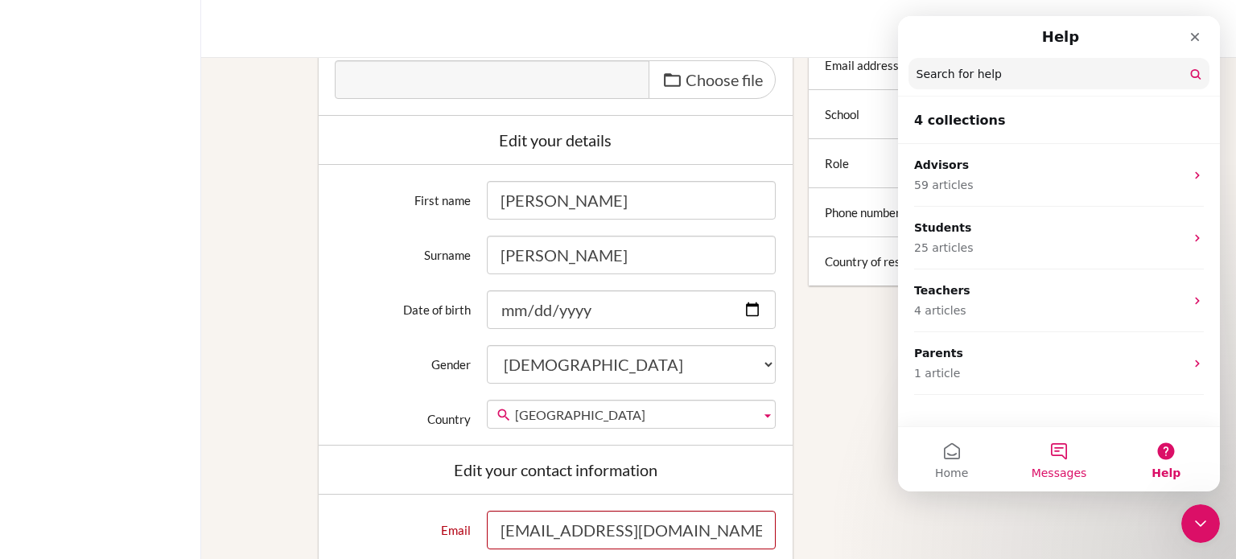
click at [1075, 469] on span "Messages" at bounding box center [1060, 473] width 56 height 11
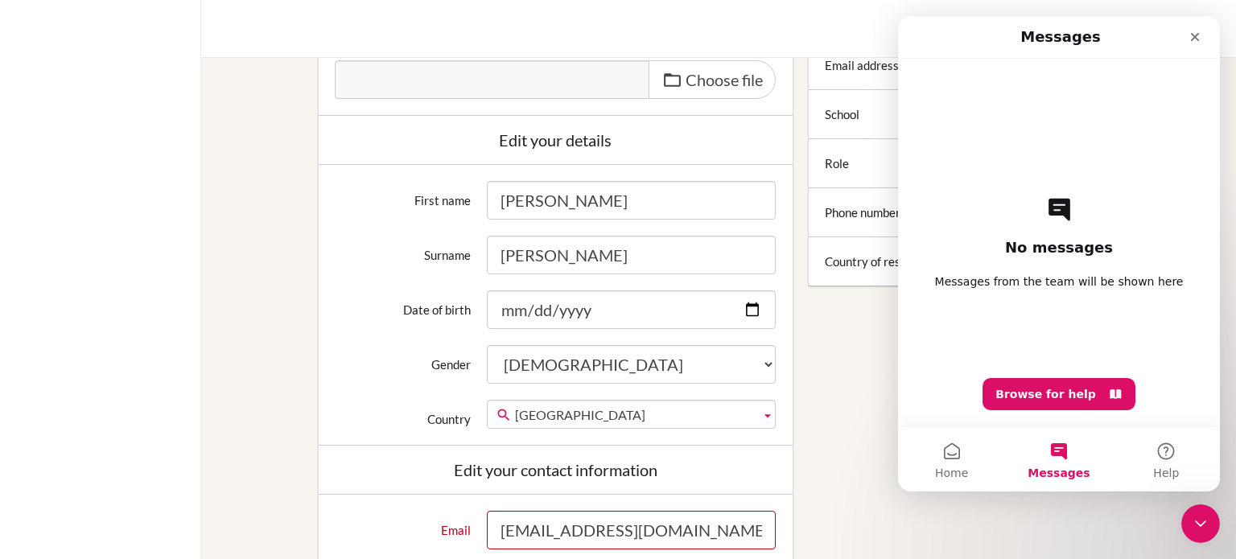
click at [1076, 228] on div "No messages Messages from the team will be shown here Browse for help" at bounding box center [1059, 243] width 266 height 368
click at [1069, 196] on div "No messages Messages from the team will be shown here Browse for help" at bounding box center [1059, 243] width 266 height 368
click at [947, 454] on button "Home" at bounding box center [951, 459] width 107 height 64
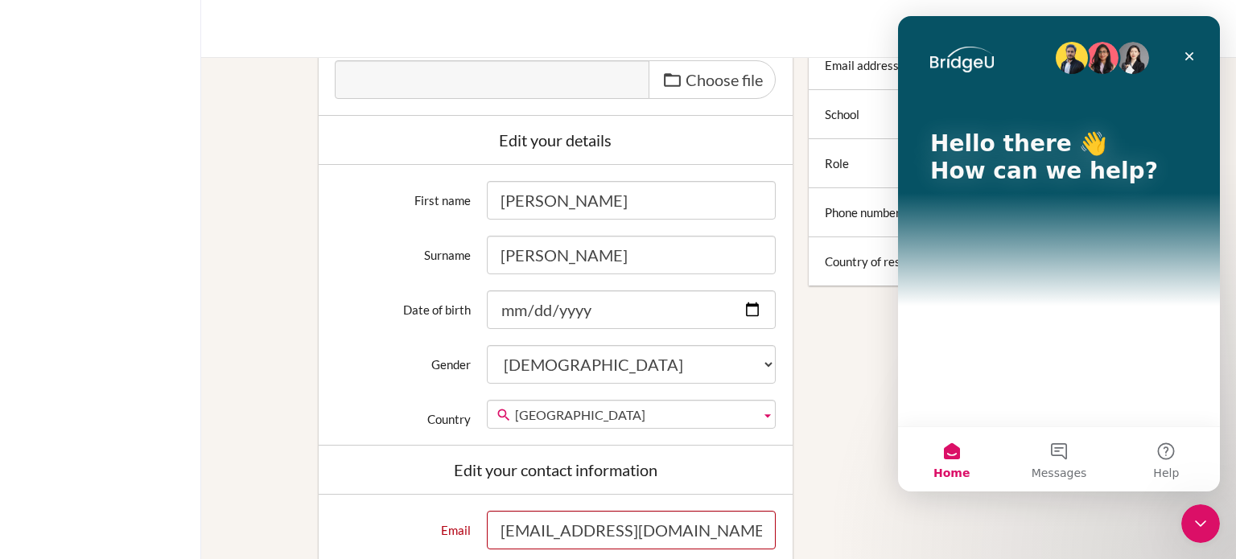
click at [1066, 225] on div "Hello there 👋 How can we help?" at bounding box center [1059, 161] width 290 height 290
click at [1064, 174] on p "How can we help?" at bounding box center [1060, 171] width 258 height 27
click at [1185, 55] on icon "Close" at bounding box center [1189, 56] width 13 height 13
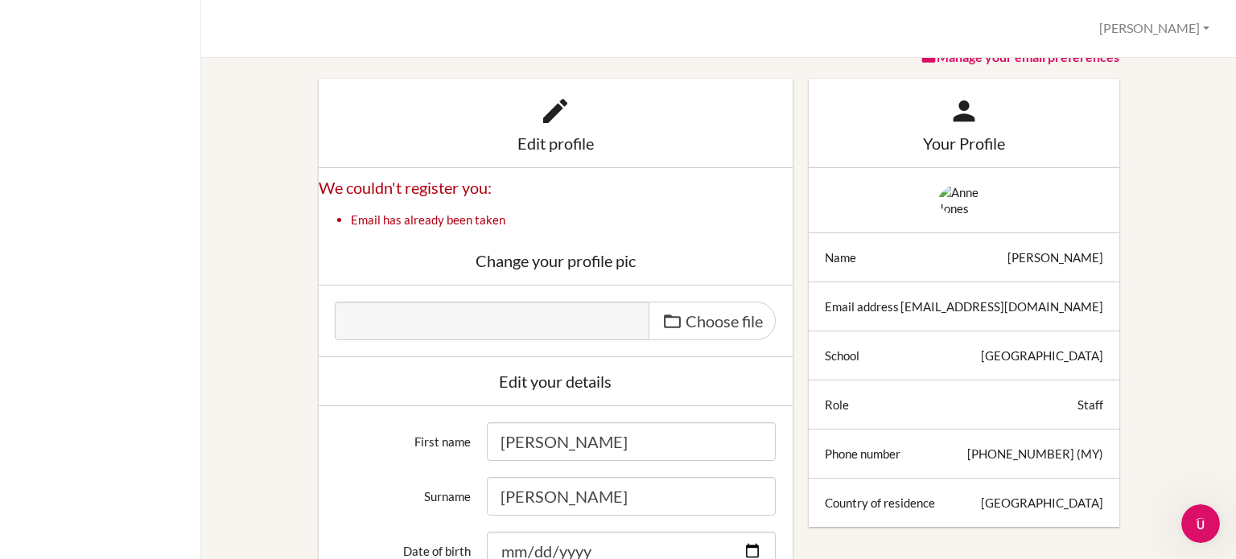
scroll to position [0, 0]
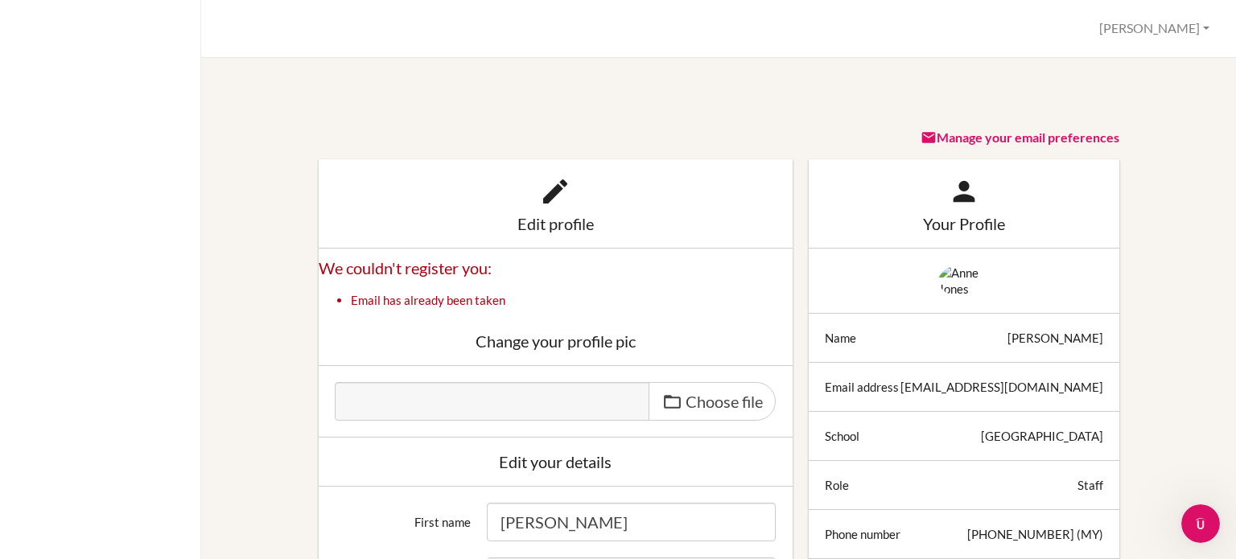
click at [943, 136] on link "Manage your email preferences" at bounding box center [1020, 137] width 199 height 15
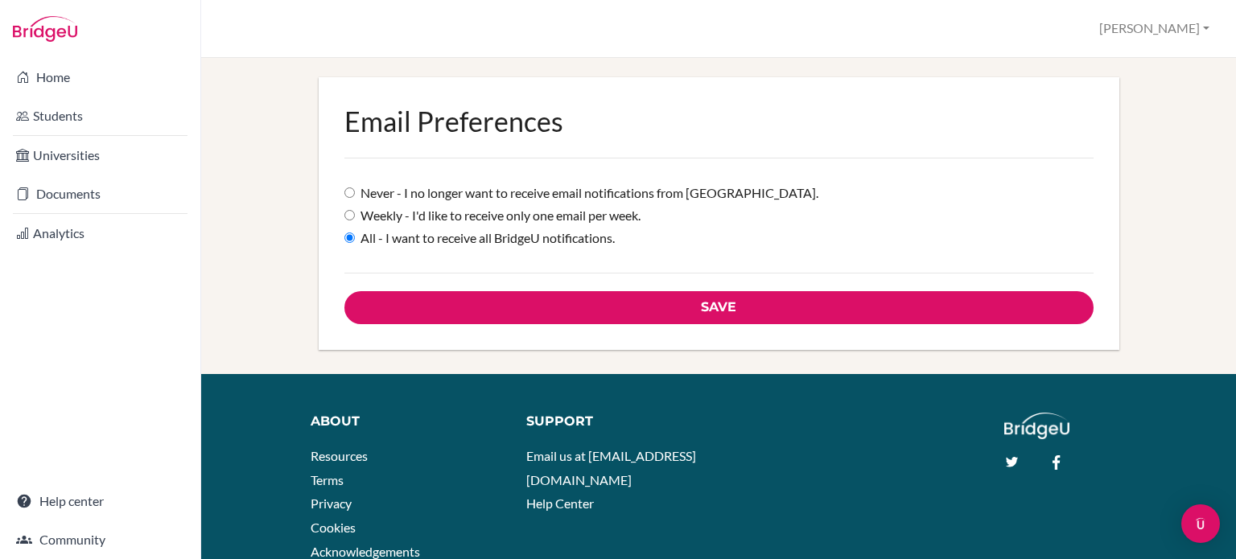
click at [506, 214] on label "Weekly - I'd like to receive only one email per week." at bounding box center [493, 216] width 296 height 19
click at [355, 214] on input "Weekly - I'd like to receive only one email per week." at bounding box center [350, 215] width 10 height 10
radio input "true"
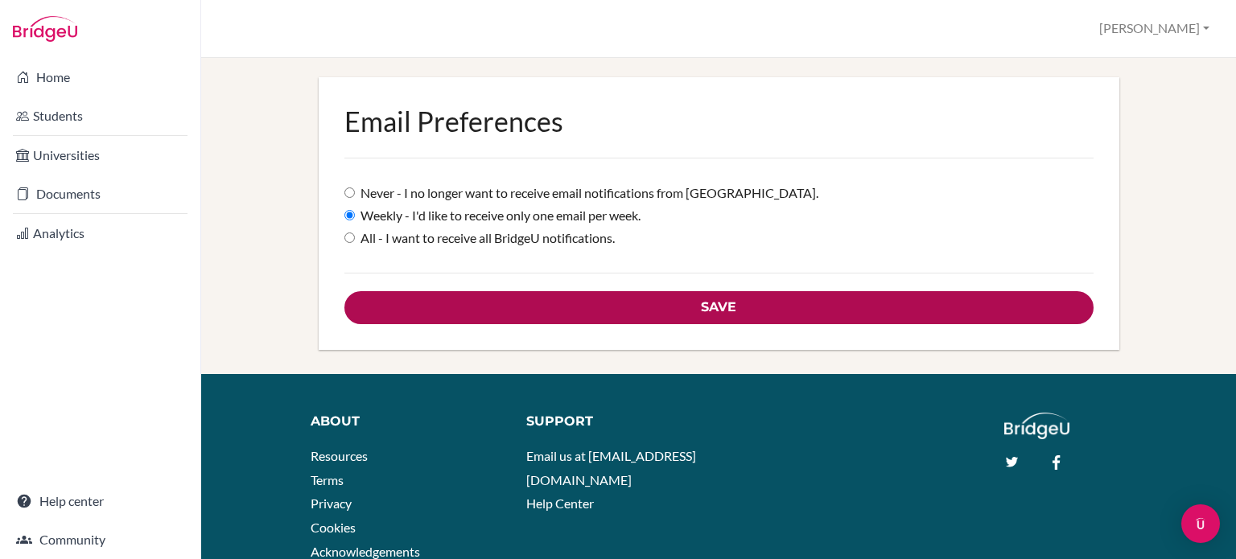
click at [514, 303] on input "Save" at bounding box center [719, 307] width 749 height 33
